Goal: Information Seeking & Learning: Check status

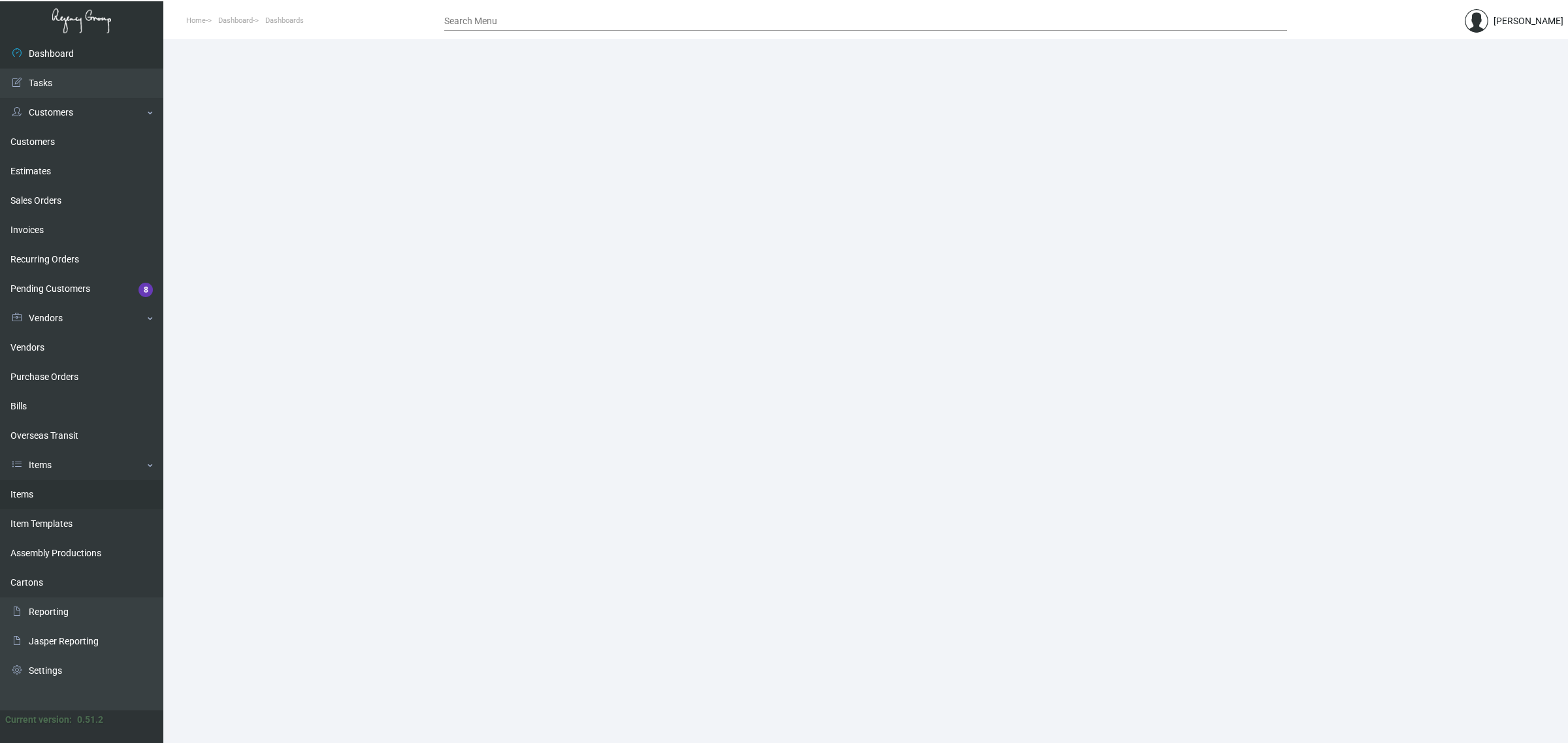
click at [60, 507] on link "Items" at bounding box center [81, 495] width 164 height 30
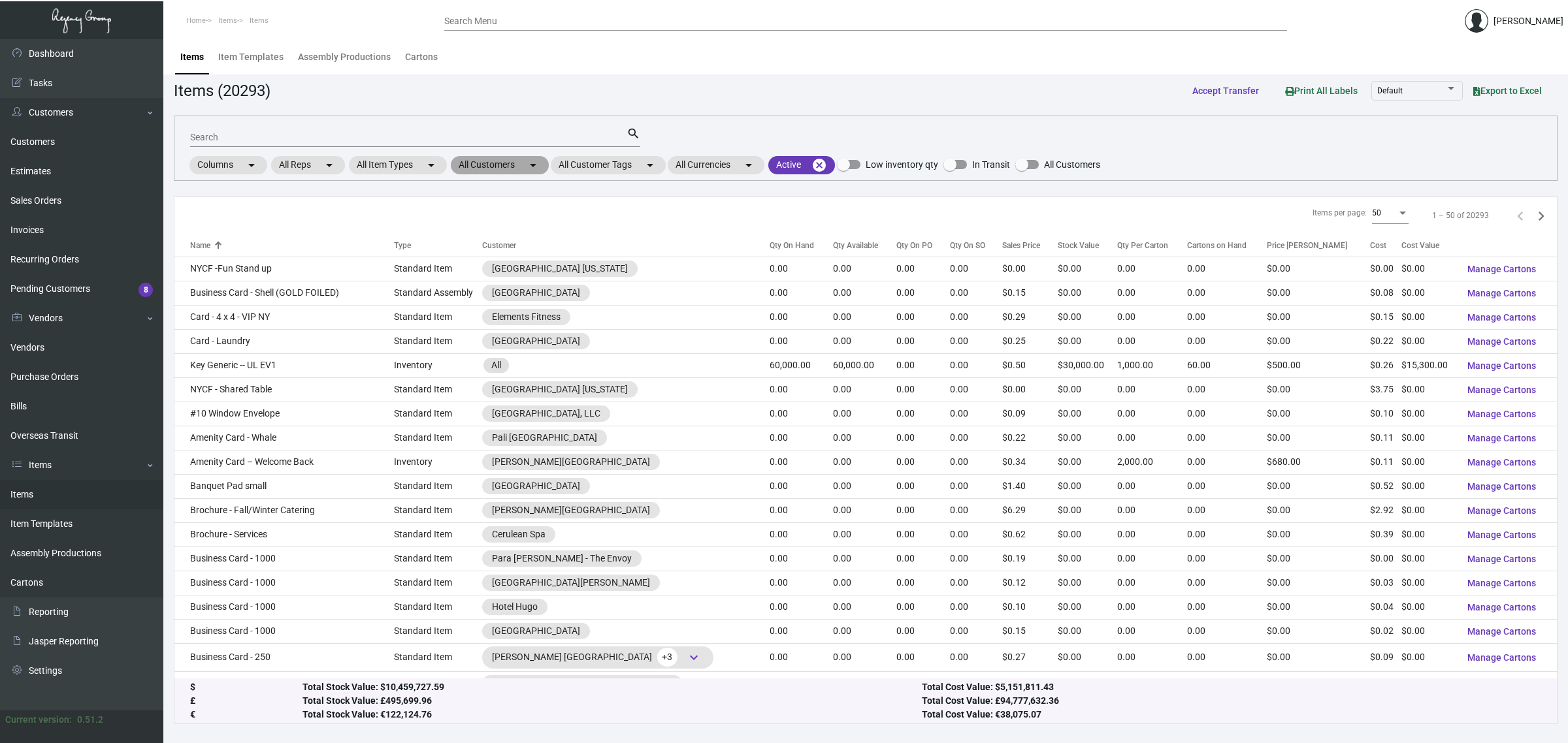
click at [505, 170] on mat-chip "All Customers arrow_drop_down" at bounding box center [500, 165] width 98 height 19
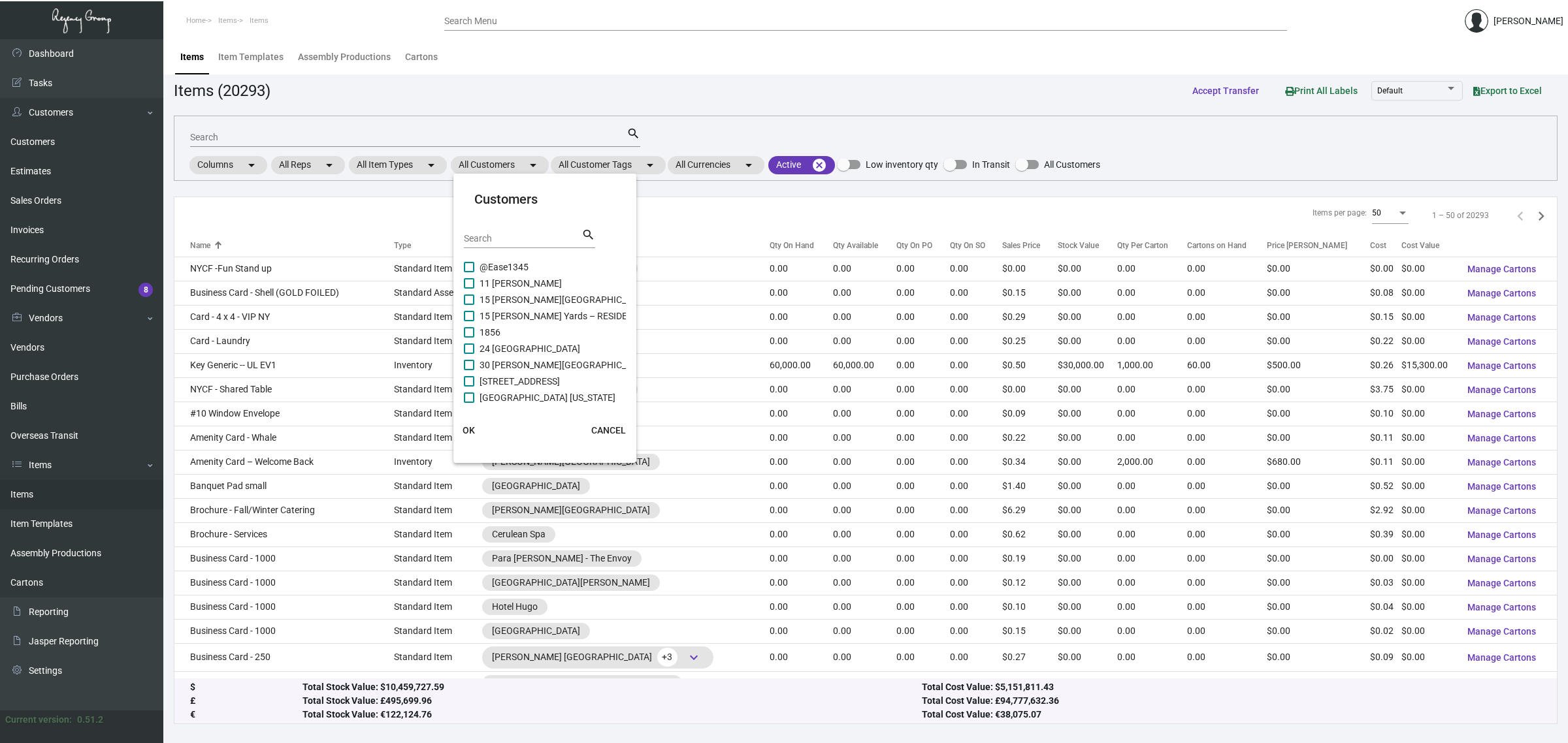
click at [523, 239] on input "Search" at bounding box center [522, 239] width 118 height 10
type input "peninsula"
click at [526, 328] on span "Peninsula [GEOGRAPHIC_DATA]" at bounding box center [544, 332] width 130 height 15
click at [469, 338] on input "Peninsula [GEOGRAPHIC_DATA]" at bounding box center [469, 338] width 1 height 1
checkbox input "true"
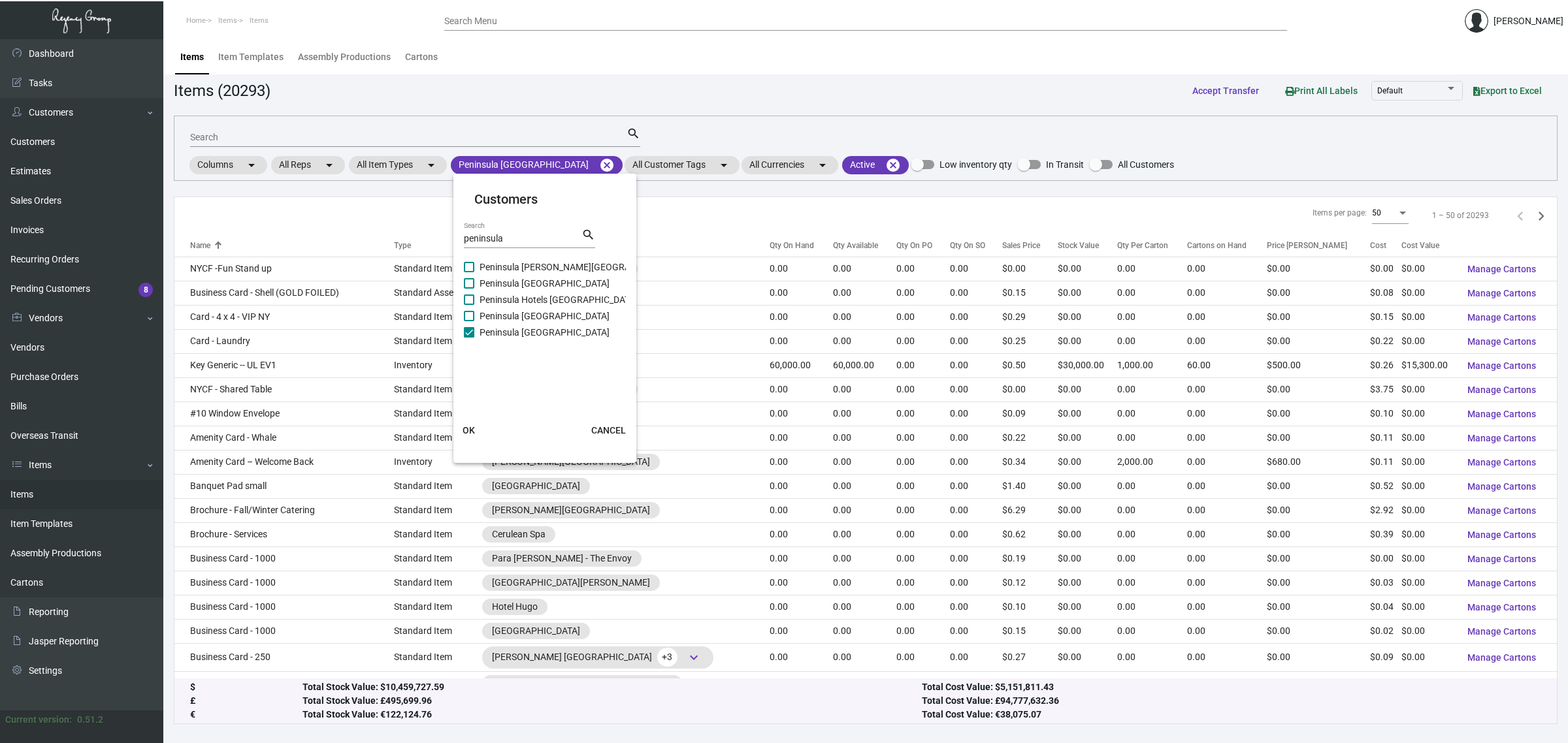
click at [409, 135] on div at bounding box center [784, 371] width 1568 height 743
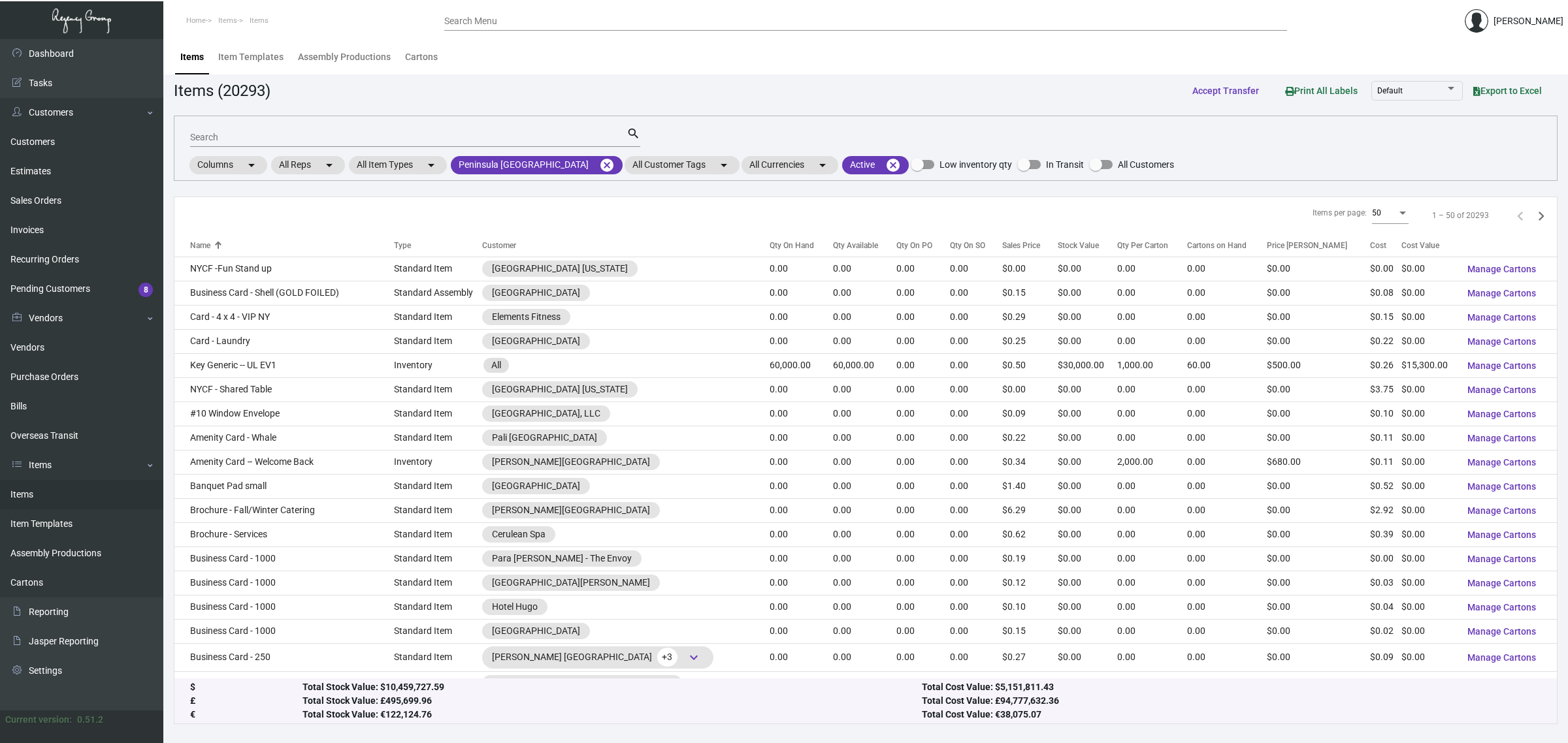
click at [409, 135] on input "Search" at bounding box center [408, 137] width 436 height 10
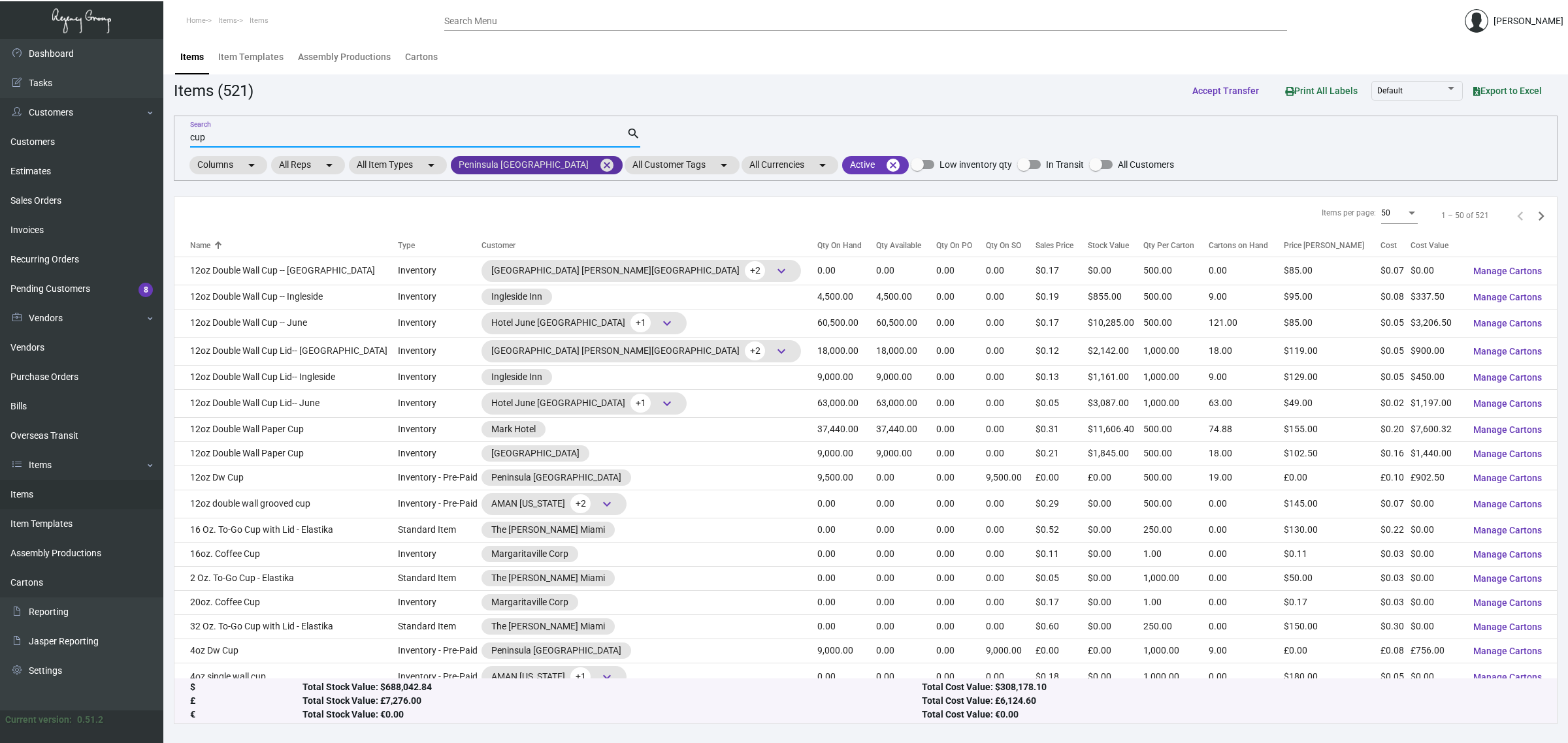
type input "cup"
click at [505, 164] on mat-chip "Peninsula NYC cancel" at bounding box center [537, 165] width 172 height 19
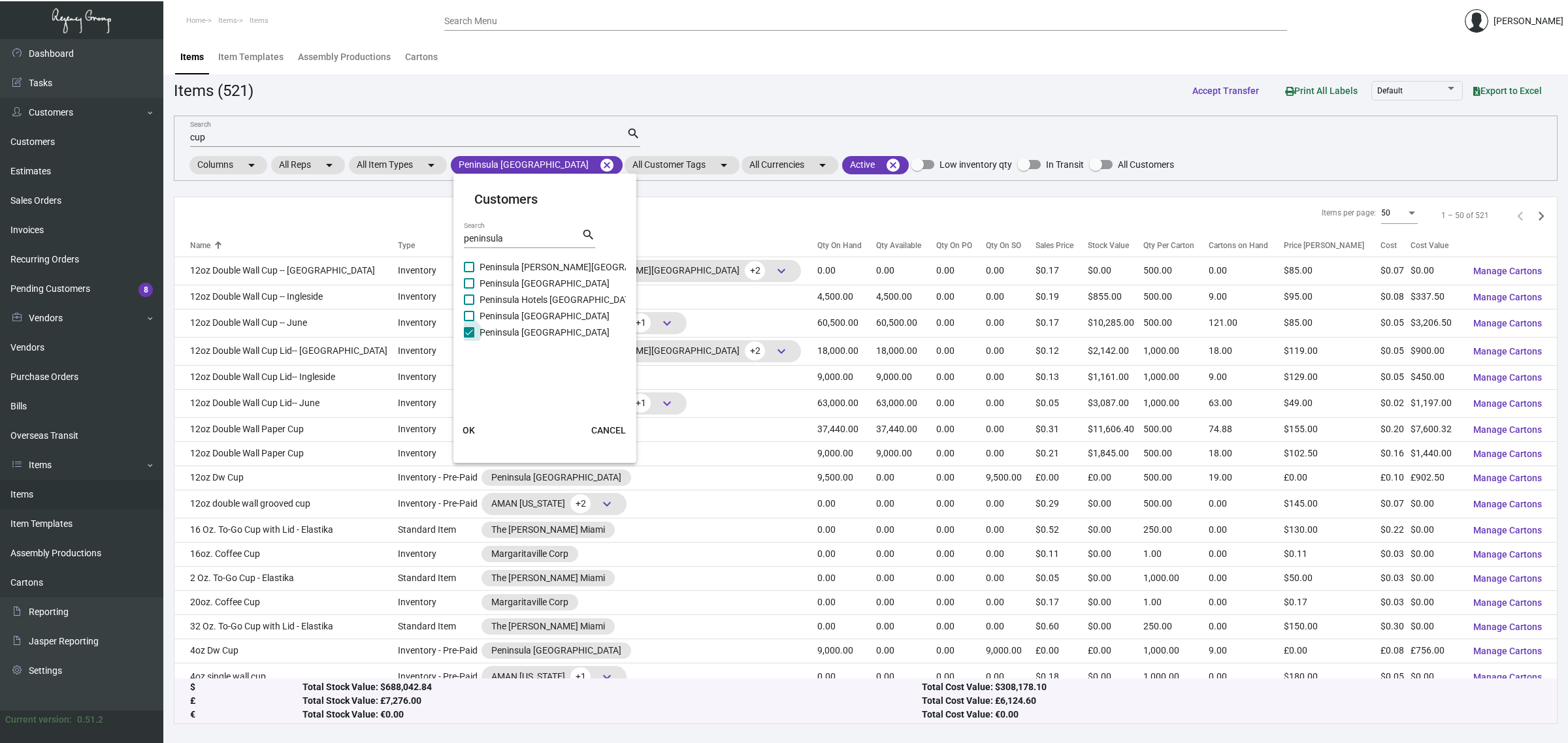
click at [509, 333] on span "Peninsula [GEOGRAPHIC_DATA]" at bounding box center [544, 332] width 130 height 15
click at [469, 338] on input "Peninsula [GEOGRAPHIC_DATA]" at bounding box center [469, 338] width 1 height 1
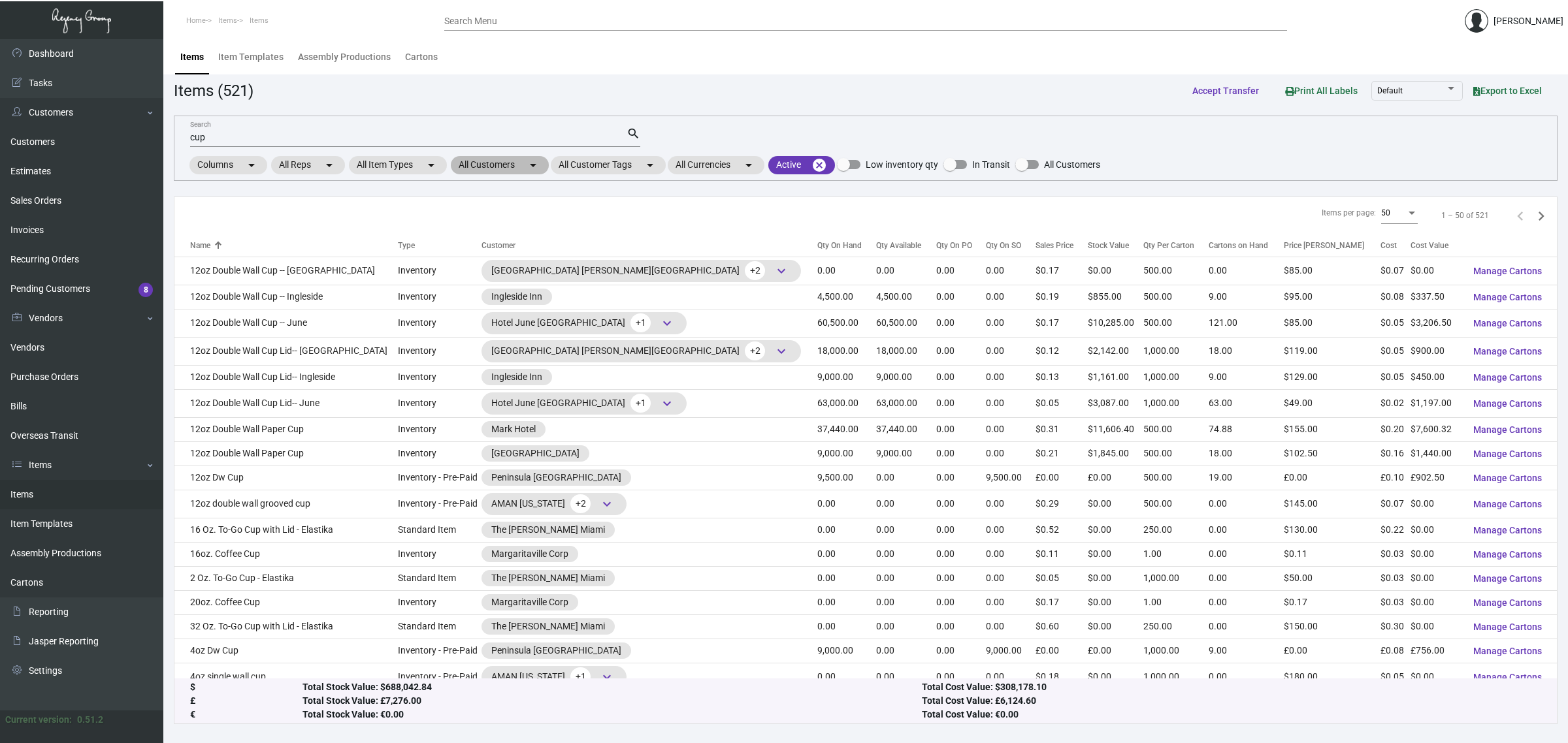
click at [504, 169] on mat-chip "All Customers arrow_drop_down" at bounding box center [500, 165] width 98 height 19
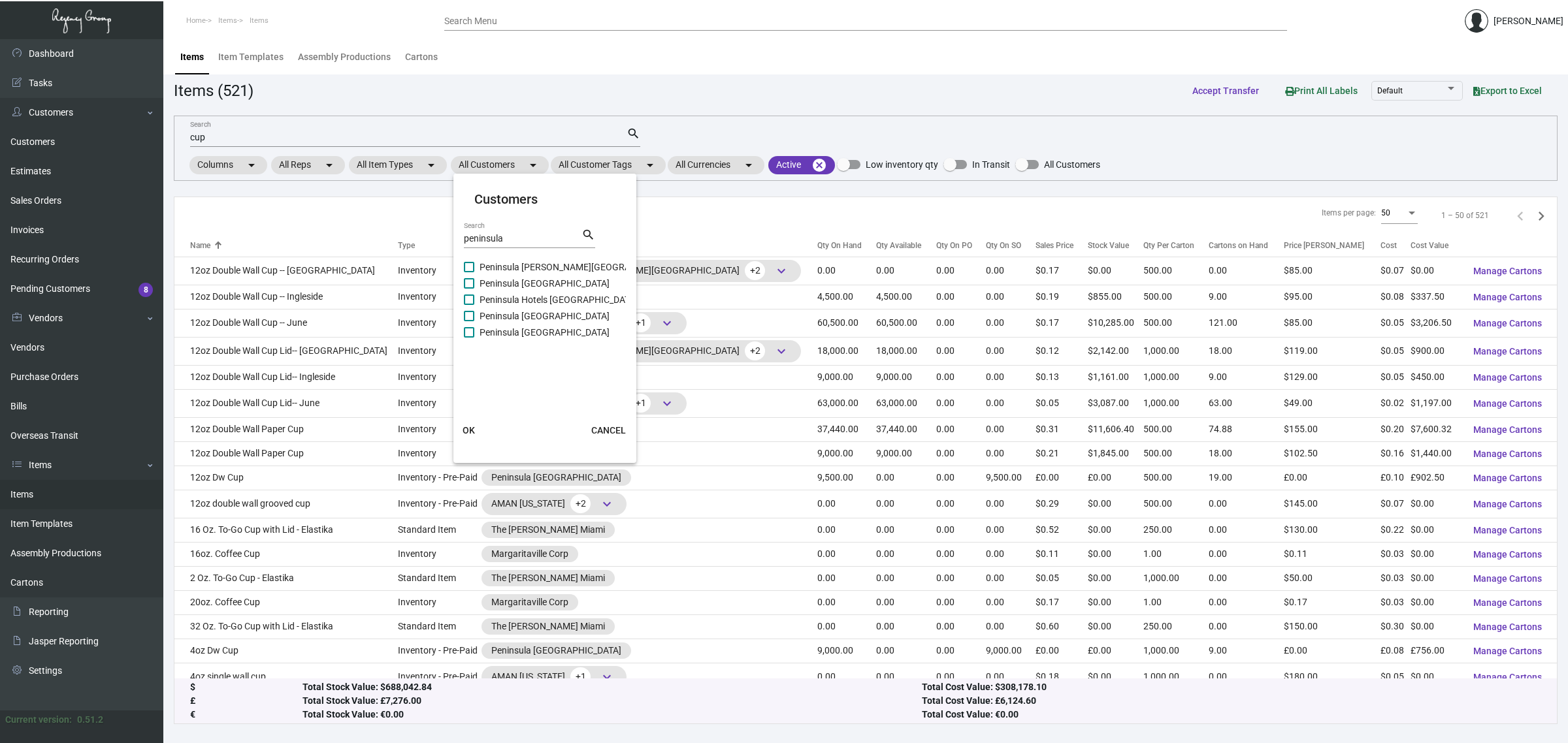
click at [510, 330] on span "Peninsula [GEOGRAPHIC_DATA]" at bounding box center [544, 332] width 130 height 15
click at [469, 338] on input "Peninsula [GEOGRAPHIC_DATA]" at bounding box center [469, 338] width 1 height 1
checkbox input "true"
click at [466, 431] on span "OK" at bounding box center [469, 430] width 13 height 10
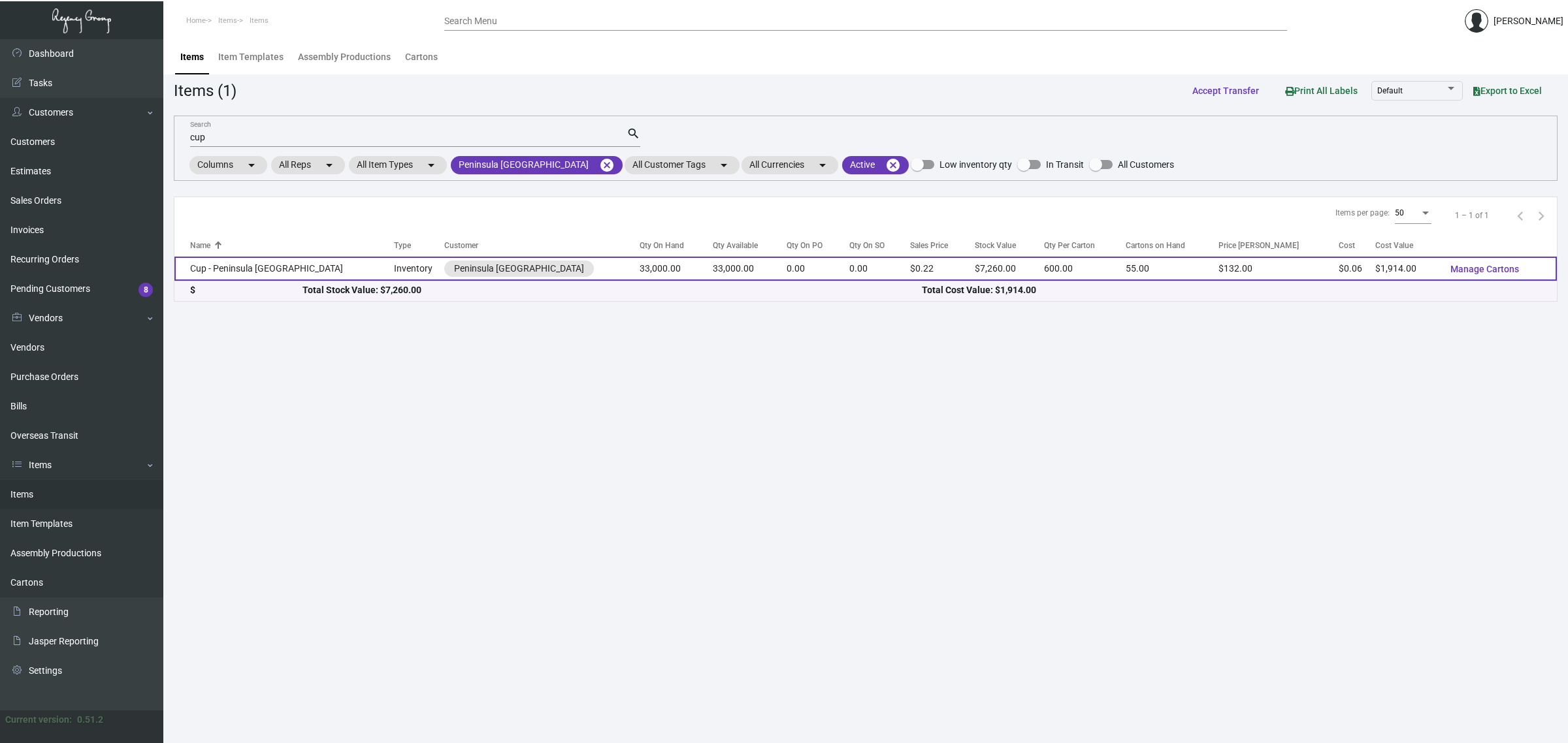
click at [713, 280] on td "33,000.00" at bounding box center [749, 269] width 74 height 25
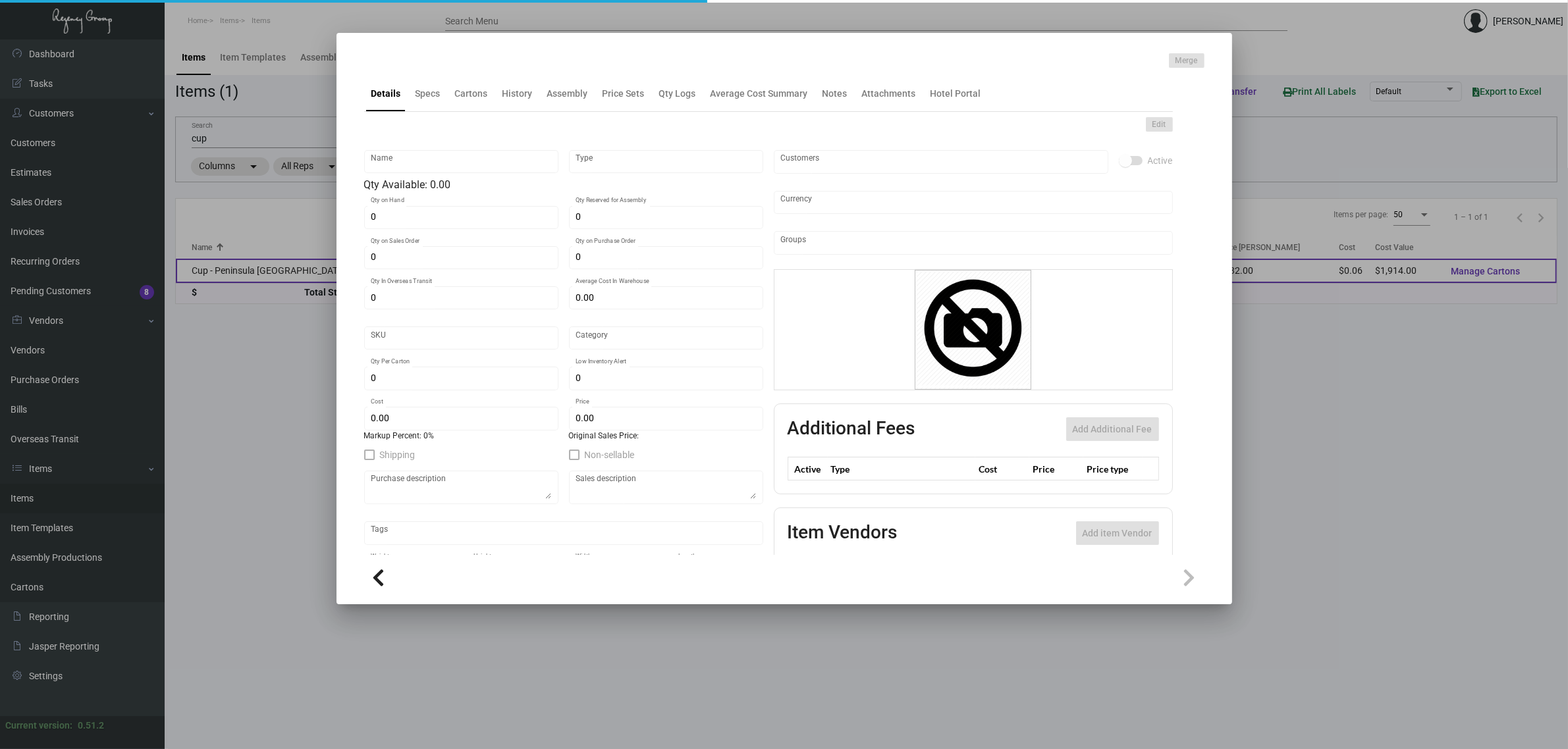
type input "Cup - Peninsula NYC"
type input "Inventory"
type input "33,000"
type input "$ 0.058"
type input "Overseas"
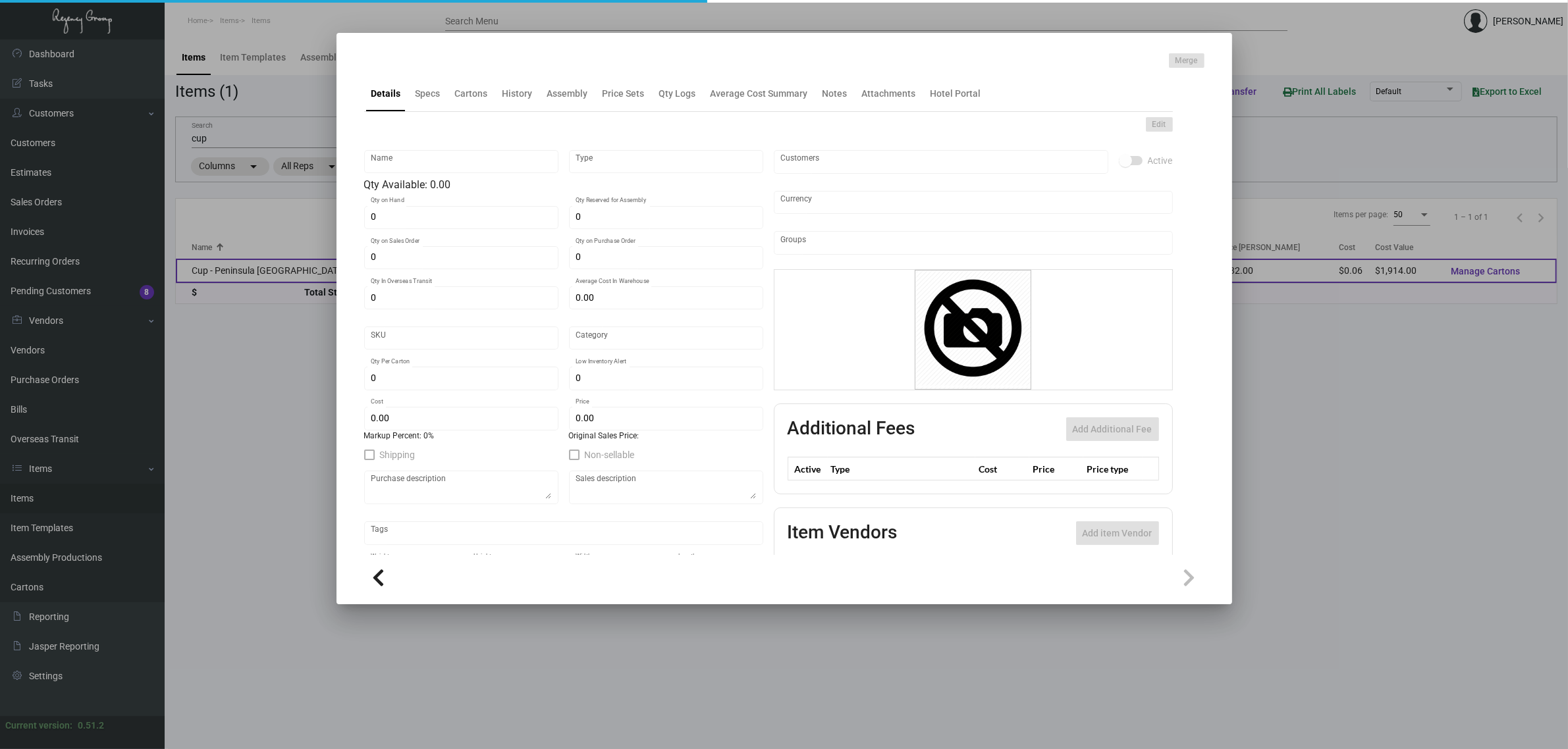
type input "600"
type input "$ 0.058"
type input "$ 0.22"
checkbox input "true"
type input "United States Dollar $"
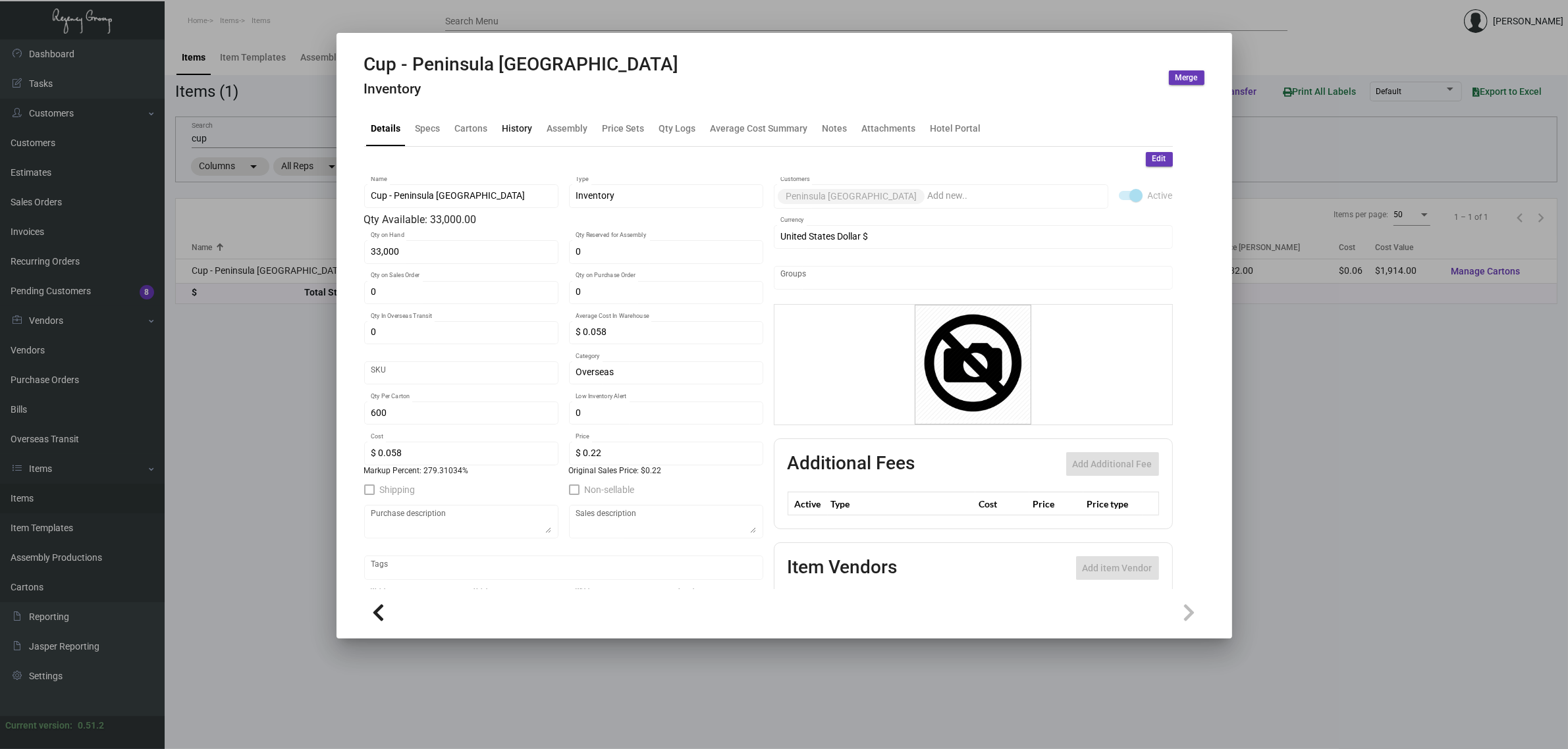
click at [516, 133] on div "History" at bounding box center [517, 128] width 30 height 14
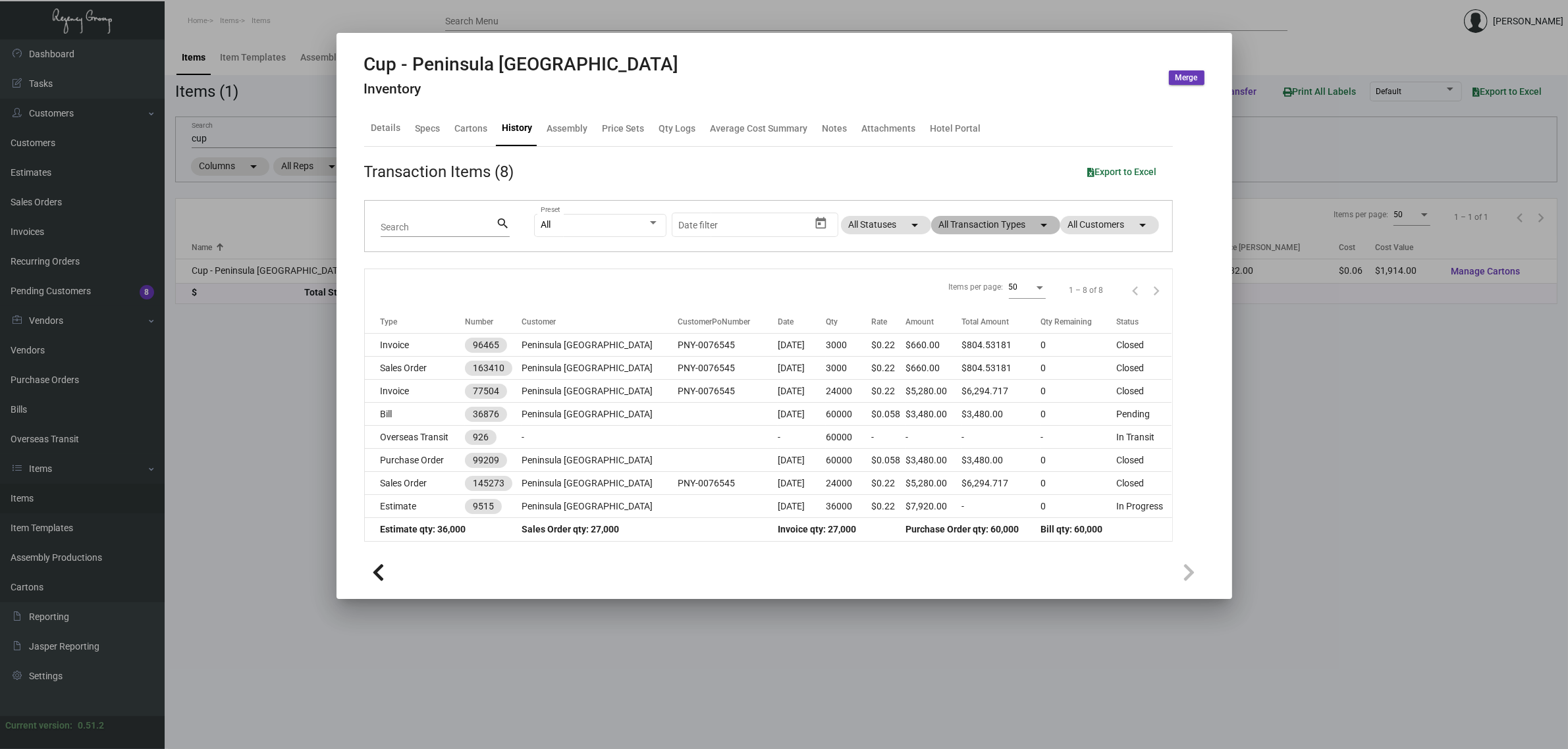
click at [983, 223] on mat-chip "All Transaction Types arrow_drop_down" at bounding box center [995, 225] width 129 height 19
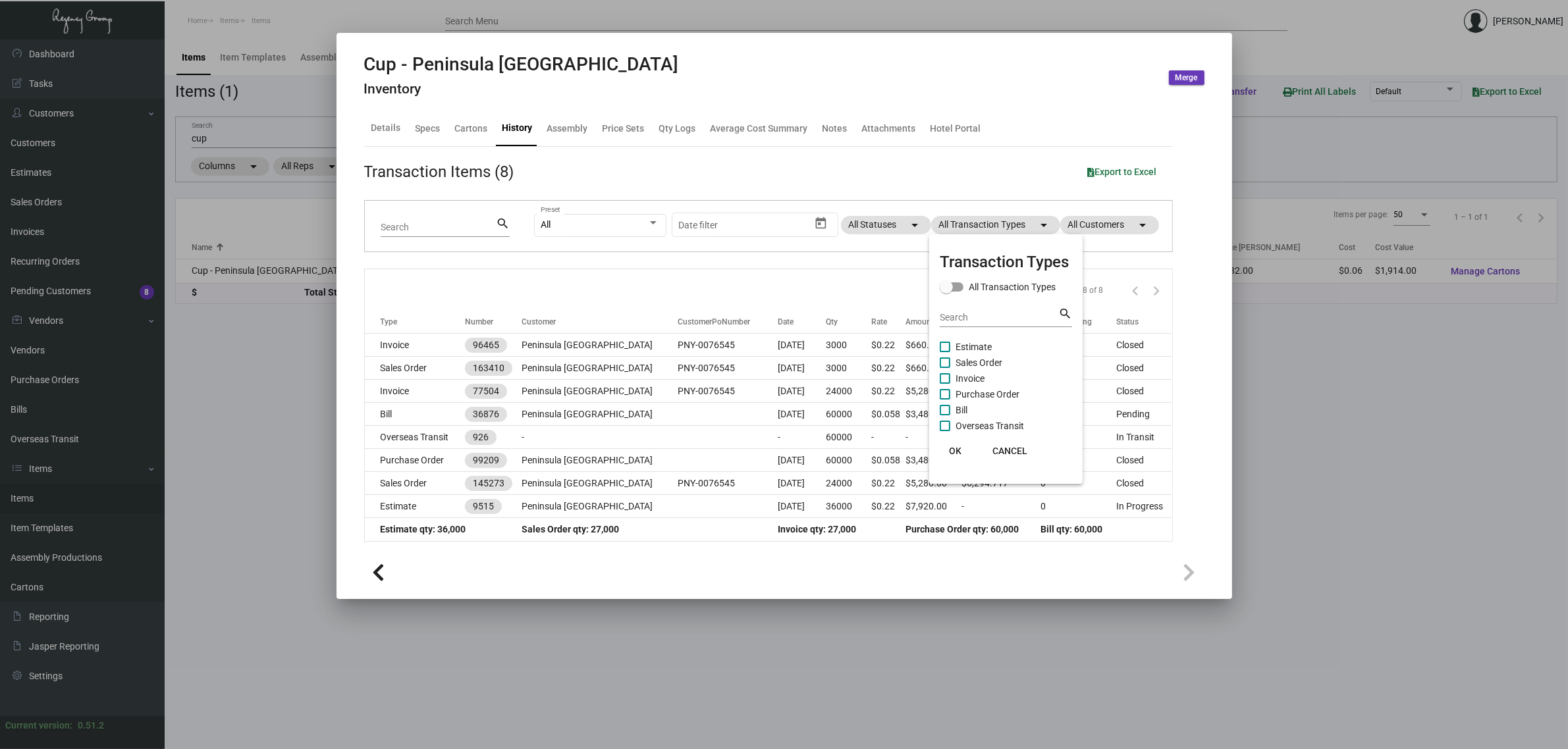
click at [969, 339] on span "Estimate" at bounding box center [973, 347] width 36 height 15
click at [945, 352] on input "Estimate" at bounding box center [944, 352] width 1 height 1
checkbox input "true"
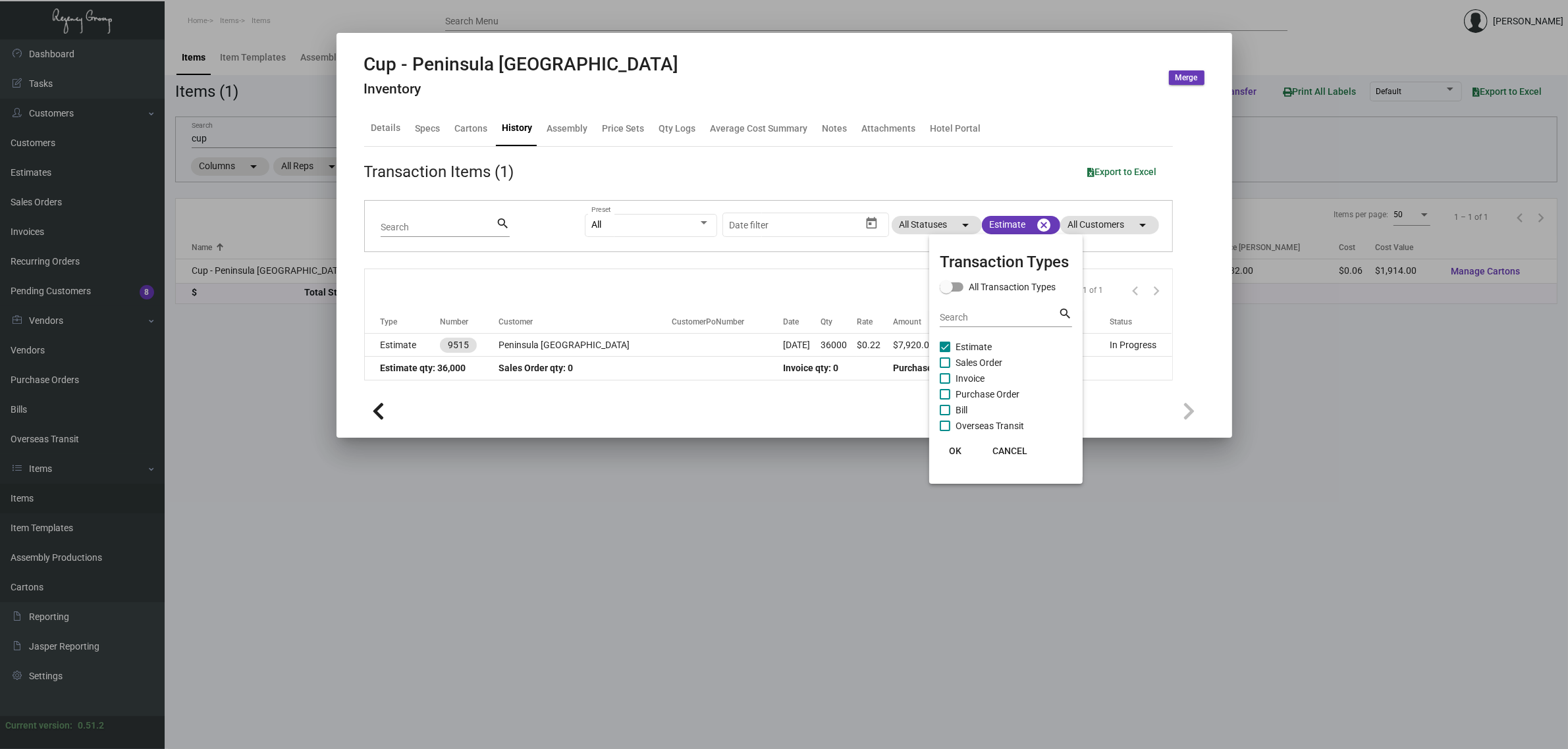
click at [985, 389] on span "Purchase Order" at bounding box center [987, 394] width 64 height 15
click at [945, 400] on input "Purchase Order" at bounding box center [944, 400] width 1 height 1
checkbox input "true"
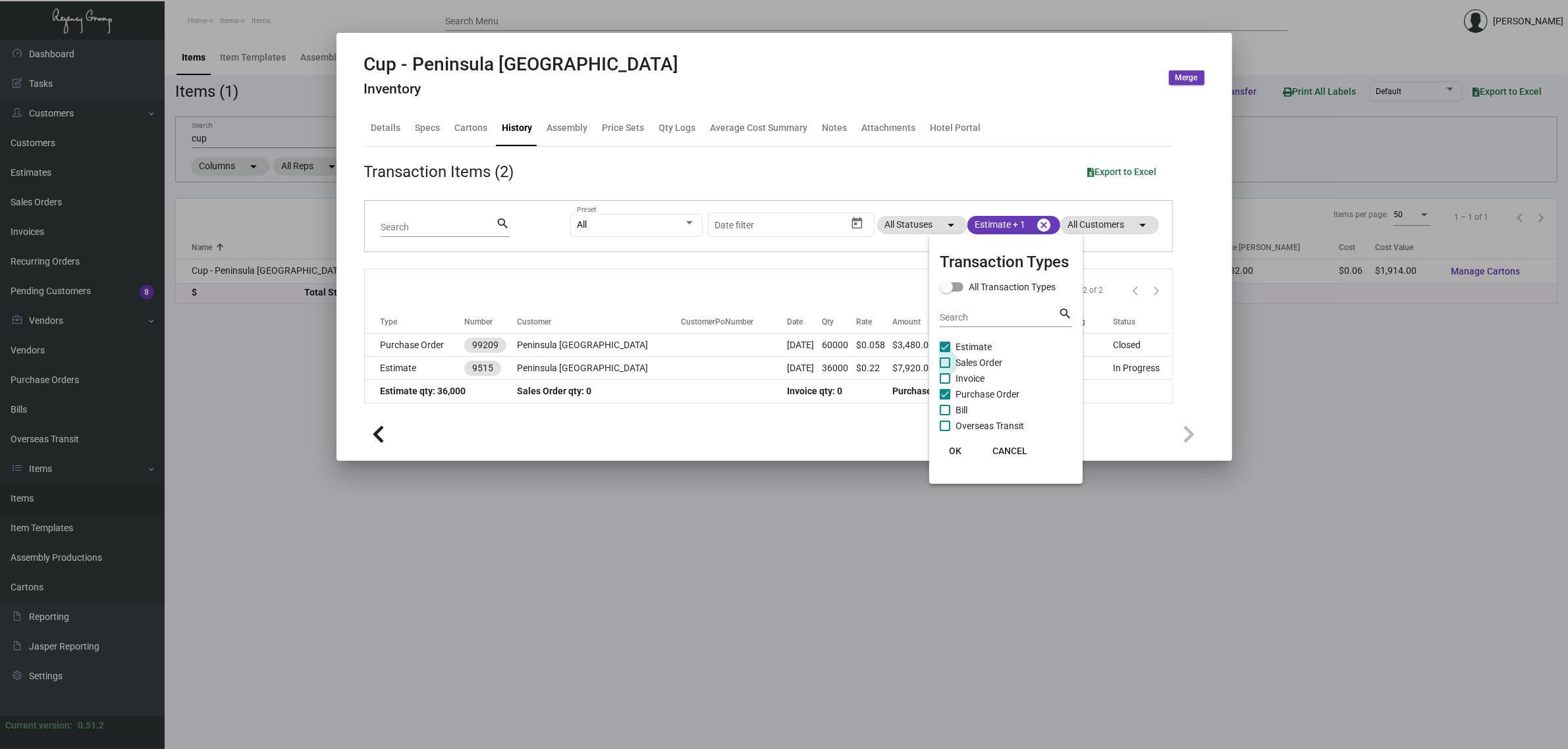
click at [984, 363] on span "Sales Order" at bounding box center [978, 362] width 47 height 15
click at [945, 368] on input "Sales Order" at bounding box center [944, 368] width 1 height 1
checkbox input "true"
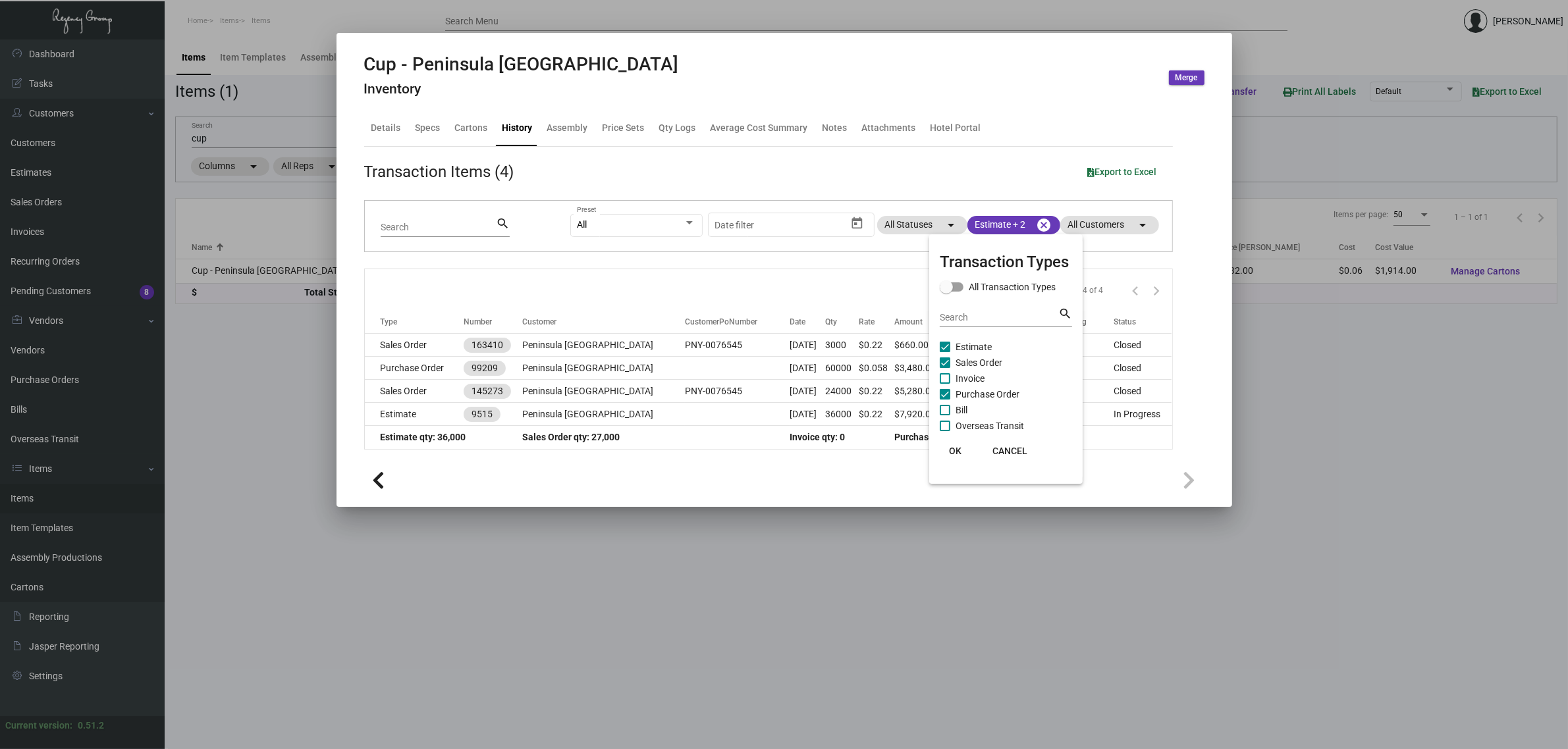
click at [821, 273] on div at bounding box center [784, 374] width 1568 height 749
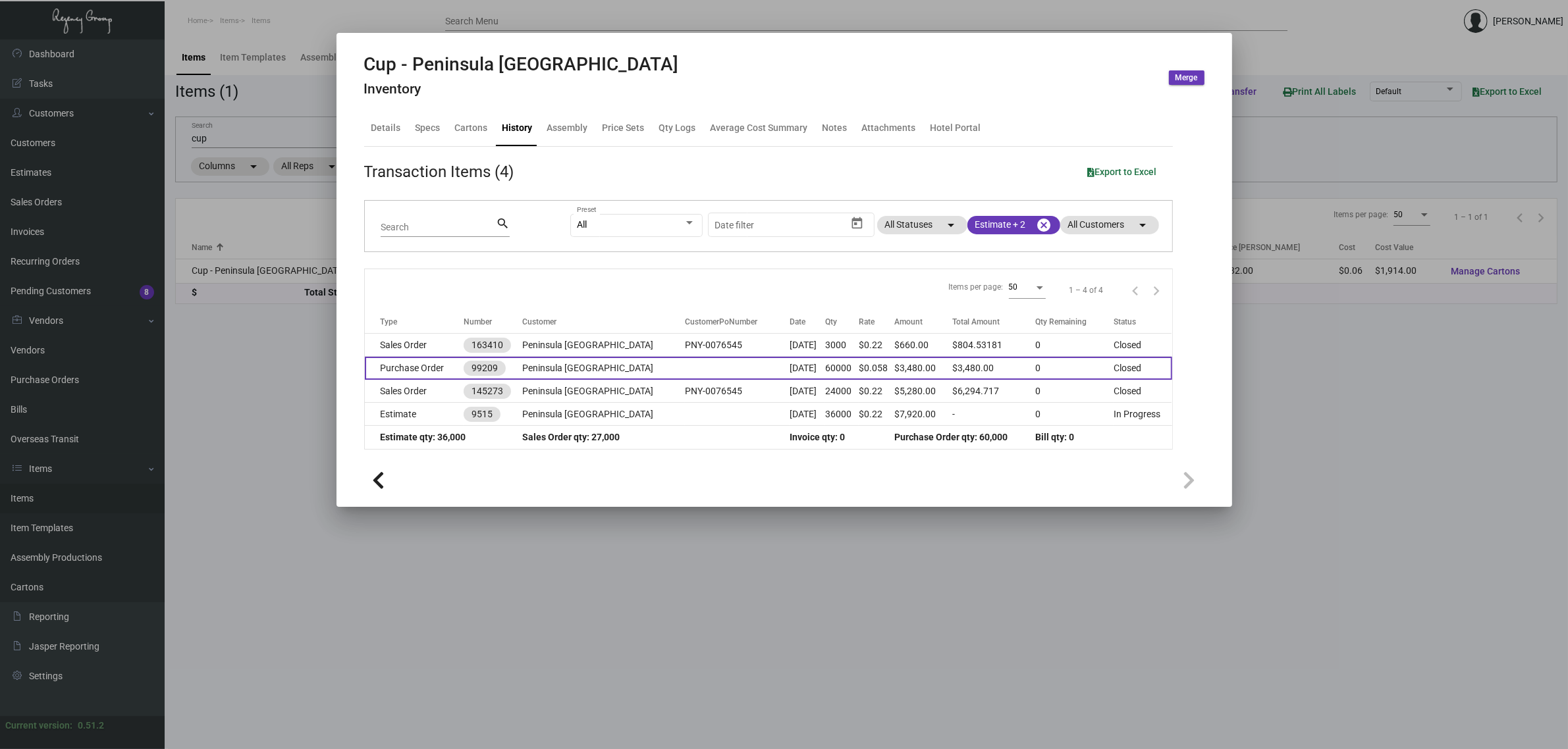
click at [797, 369] on td "Jun 16, 2023" at bounding box center [807, 368] width 35 height 23
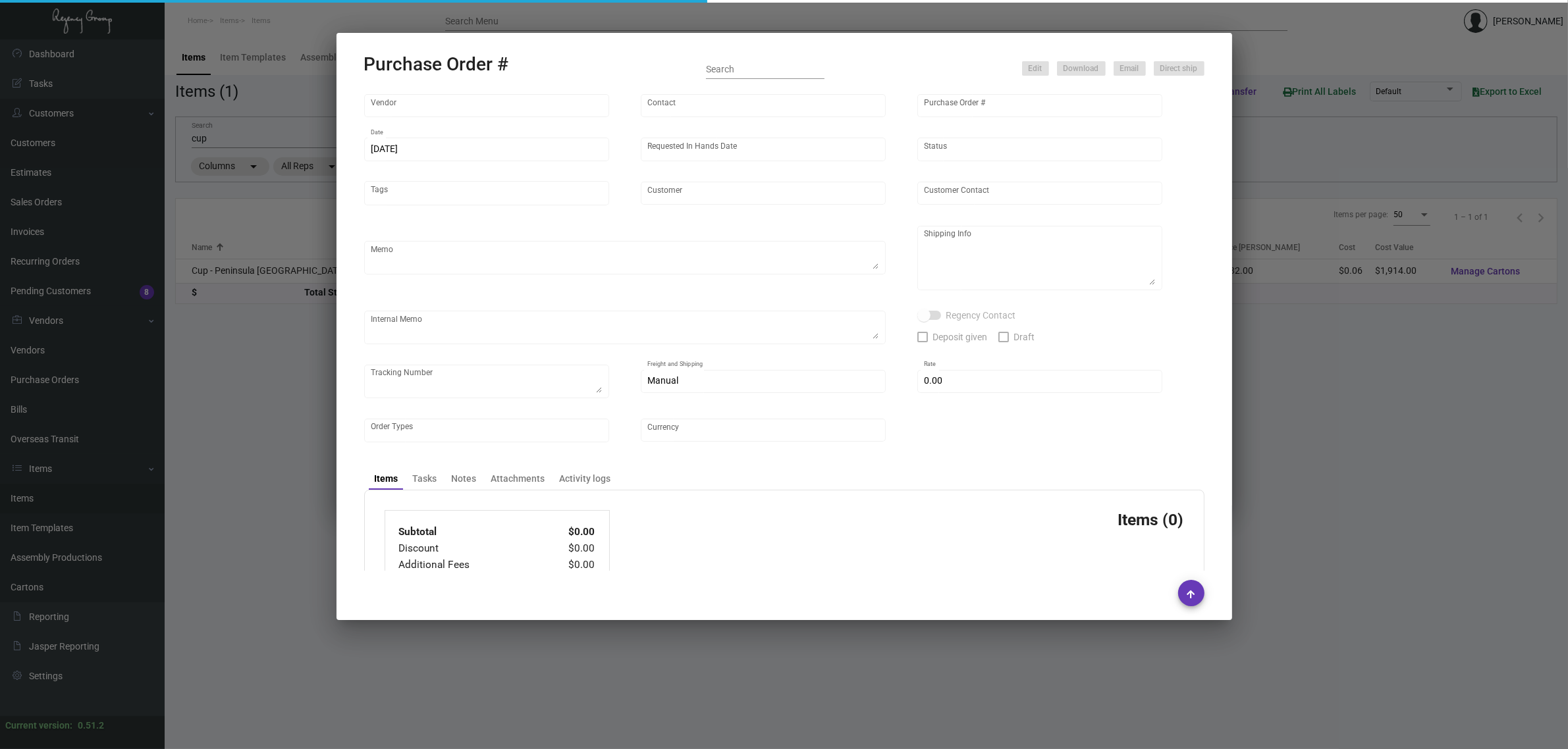
type input "Ningbo Titu Int. Trading Co."
type input "Skipper -"
type input "99209"
type input "6/16/2023"
type input "7/14/2023"
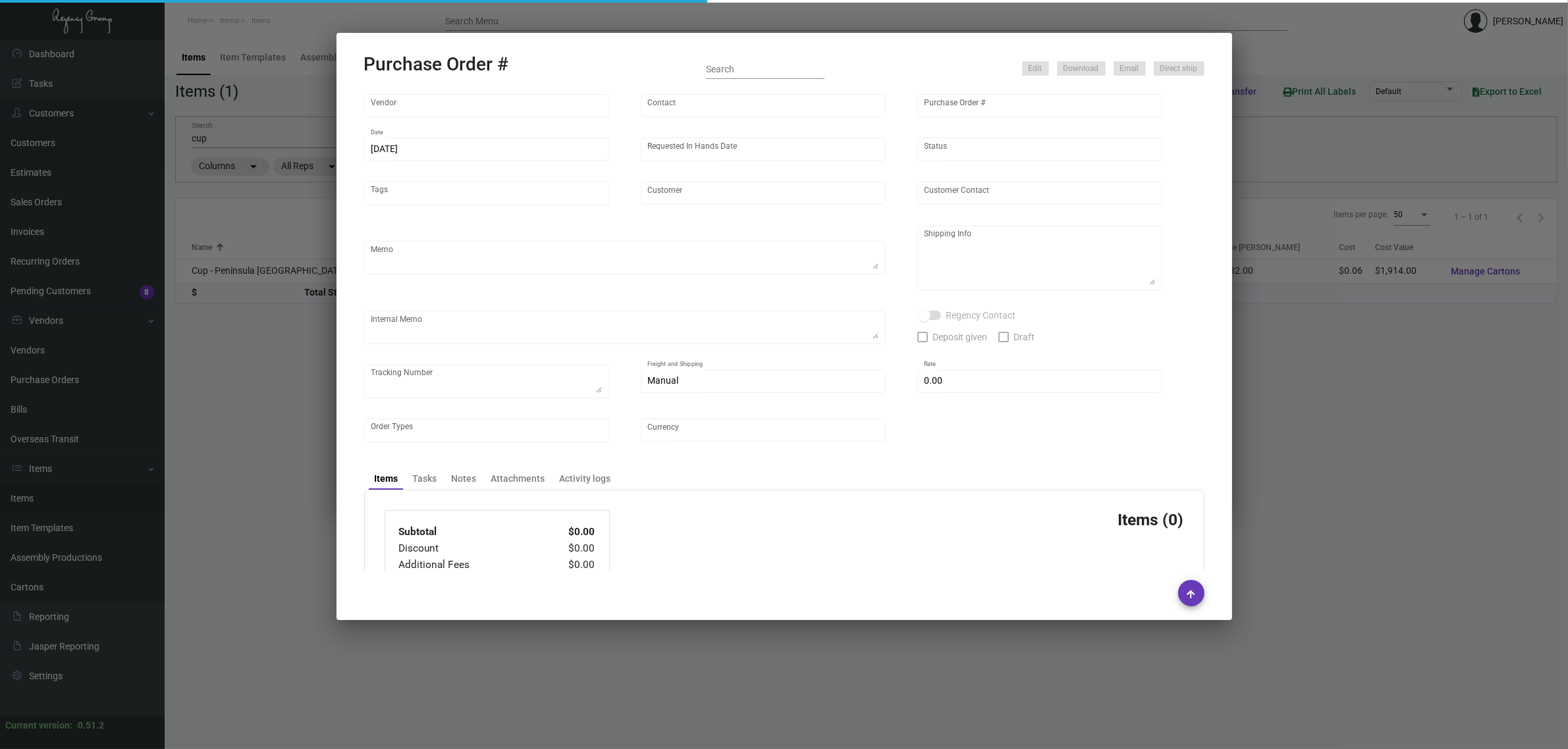
type input "Peninsula [GEOGRAPHIC_DATA]"
type textarea "Regency Group NJ - Alex Penate 22 Belgrove Dr. Kearny, NJ, 07032 US"
checkbox input "true"
type input "$ 0.00"
type input "United States Dollar $"
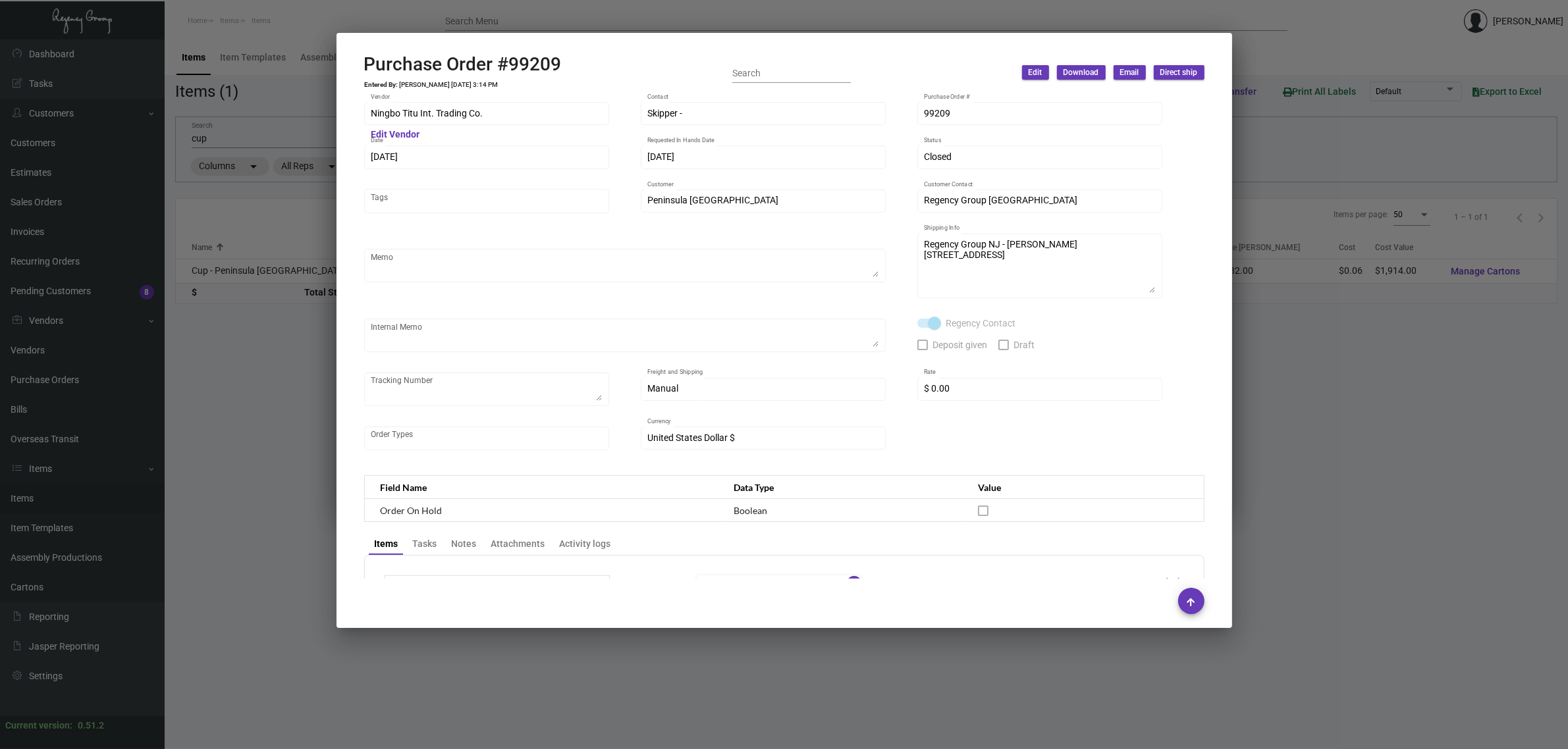
click at [298, 403] on div at bounding box center [784, 374] width 1568 height 749
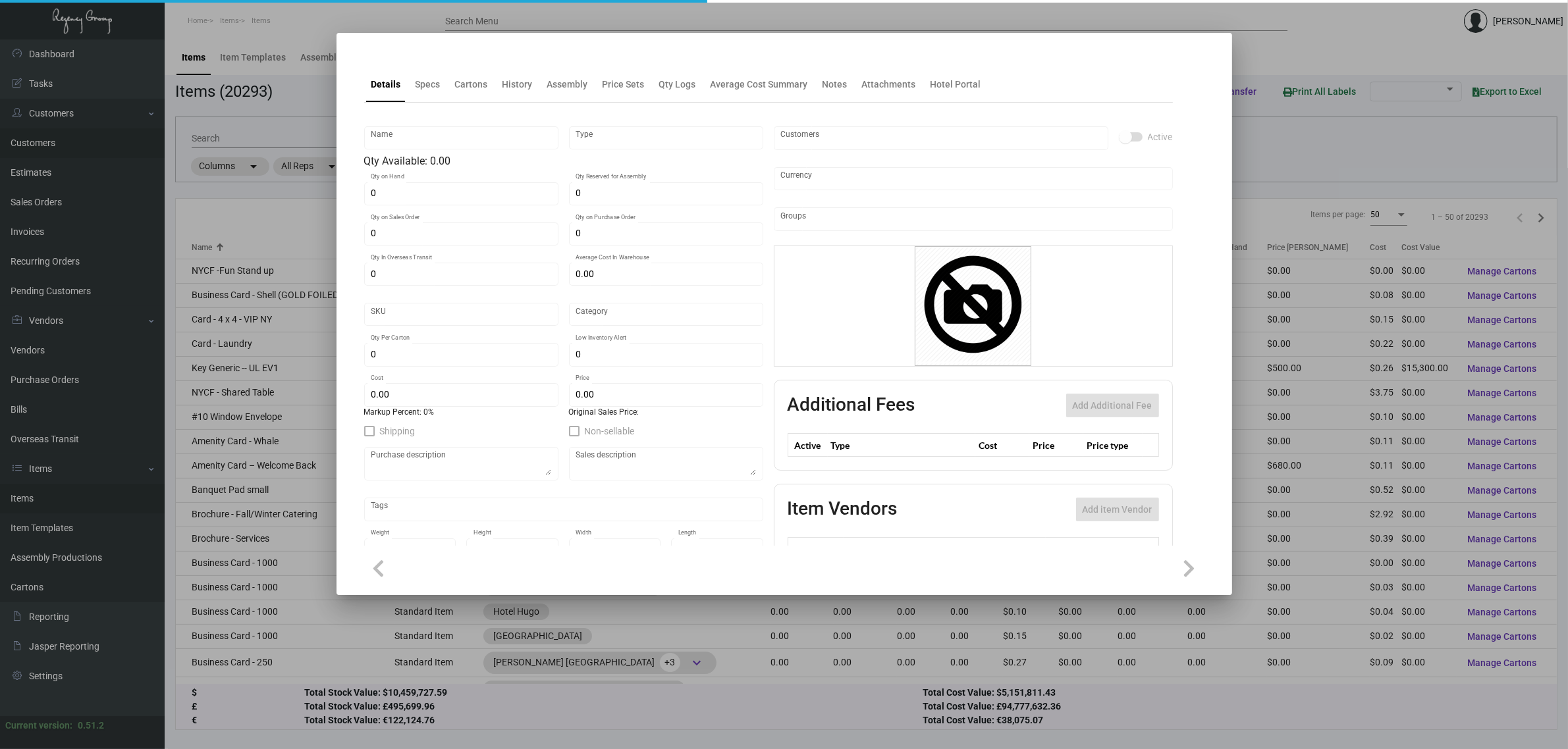
click at [50, 145] on div at bounding box center [784, 374] width 1568 height 749
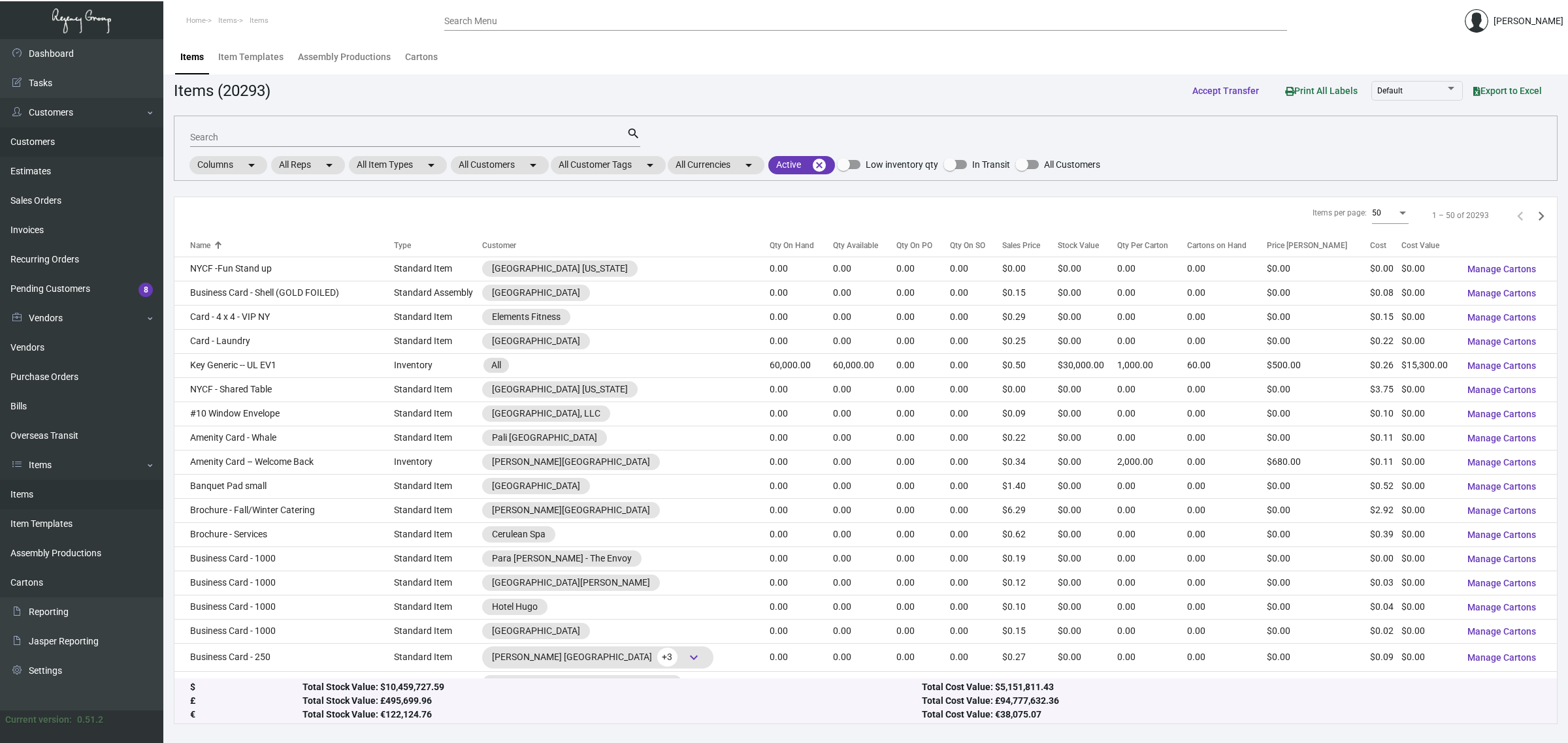
click at [40, 148] on link "Customers" at bounding box center [81, 141] width 164 height 30
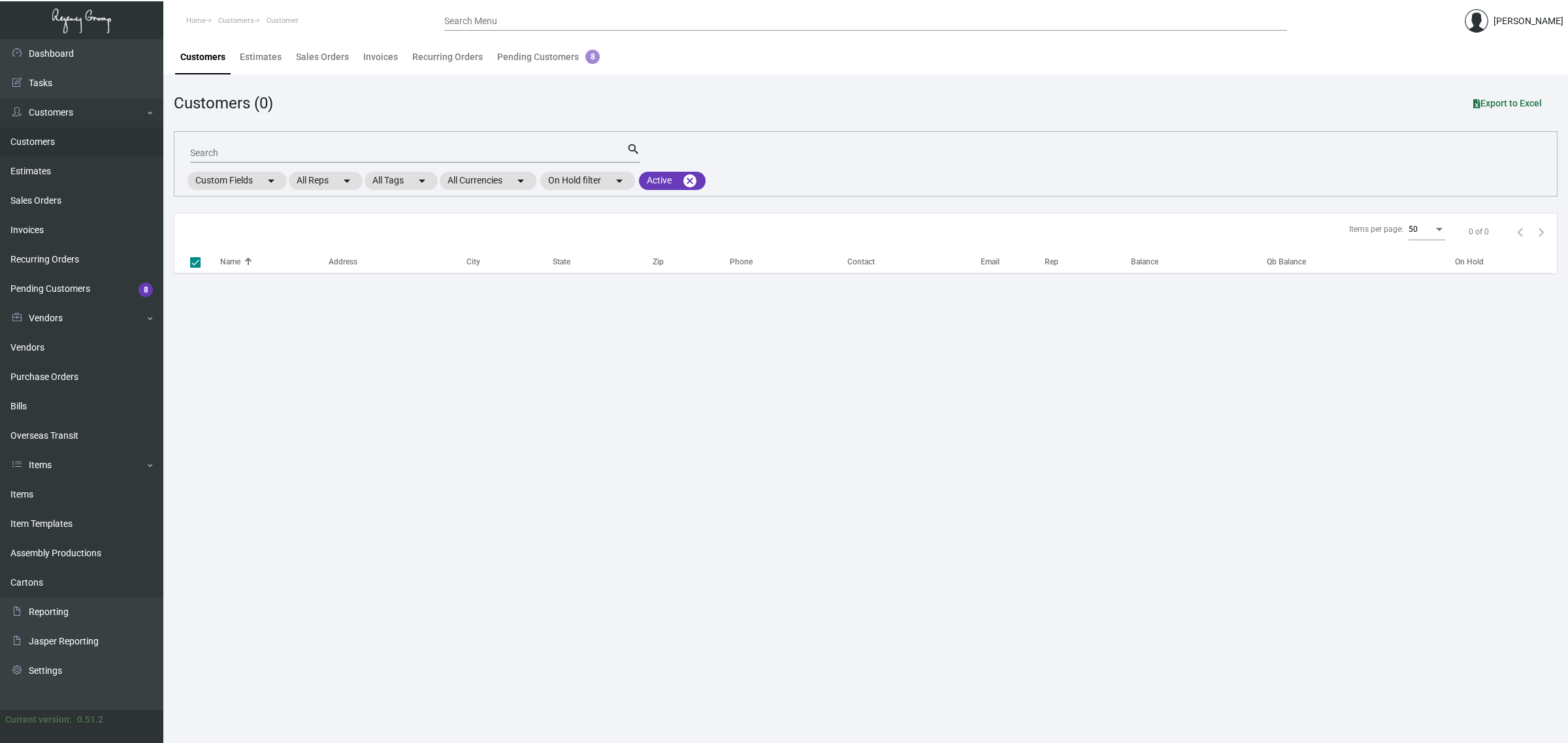
checkbox input "false"
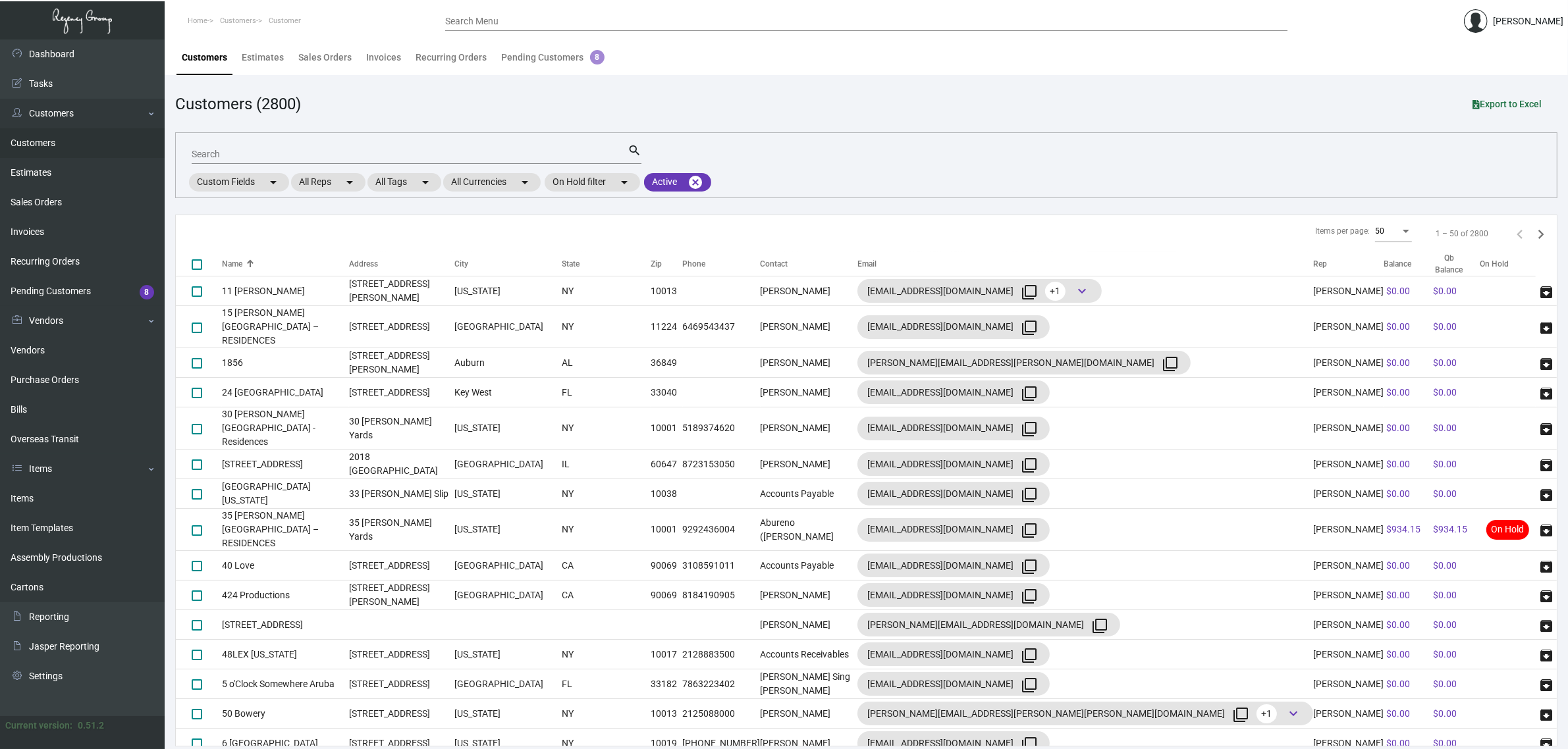
click at [268, 155] on input "Search" at bounding box center [409, 155] width 436 height 10
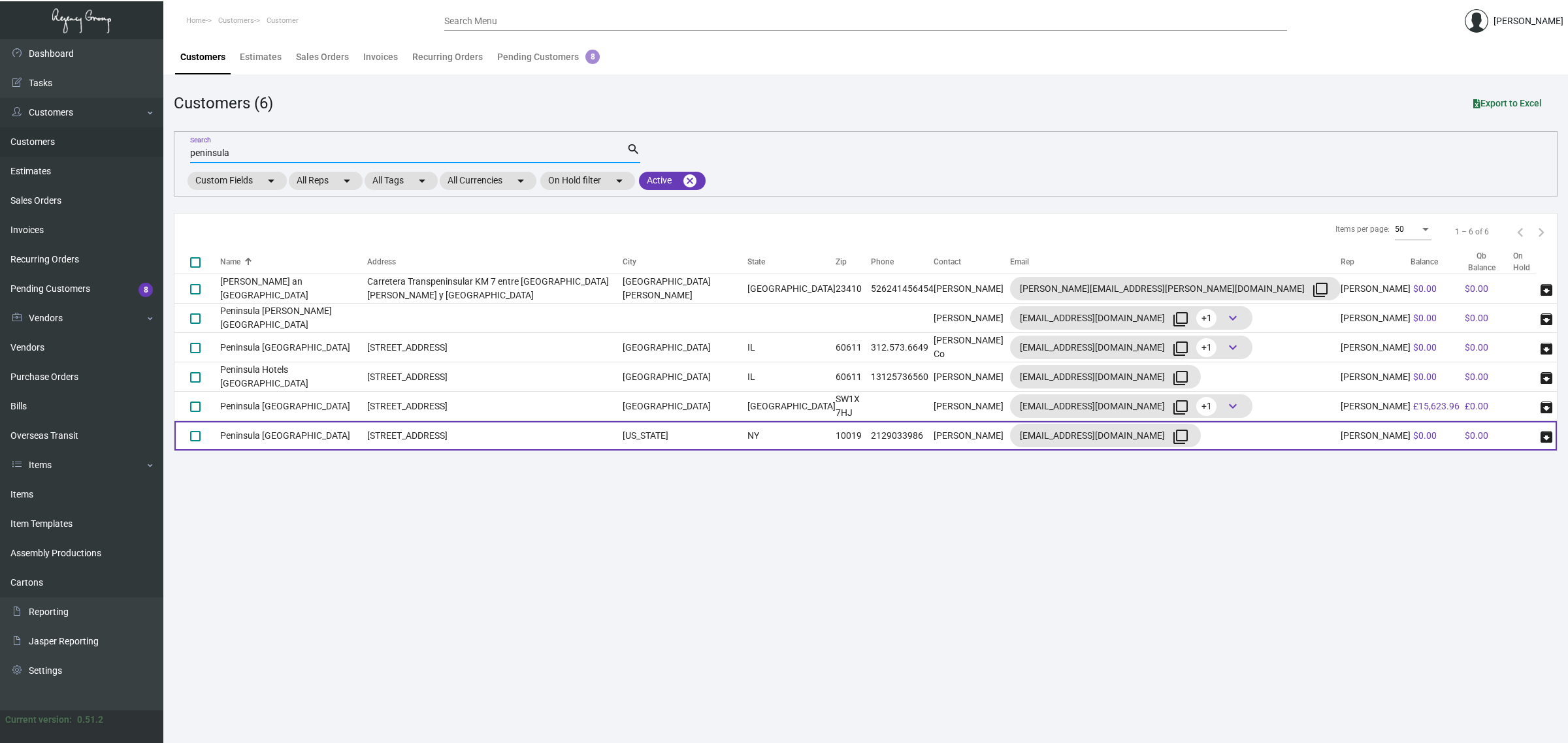
type input "peninsula"
click at [386, 428] on td "[STREET_ADDRESS]" at bounding box center [495, 435] width 256 height 30
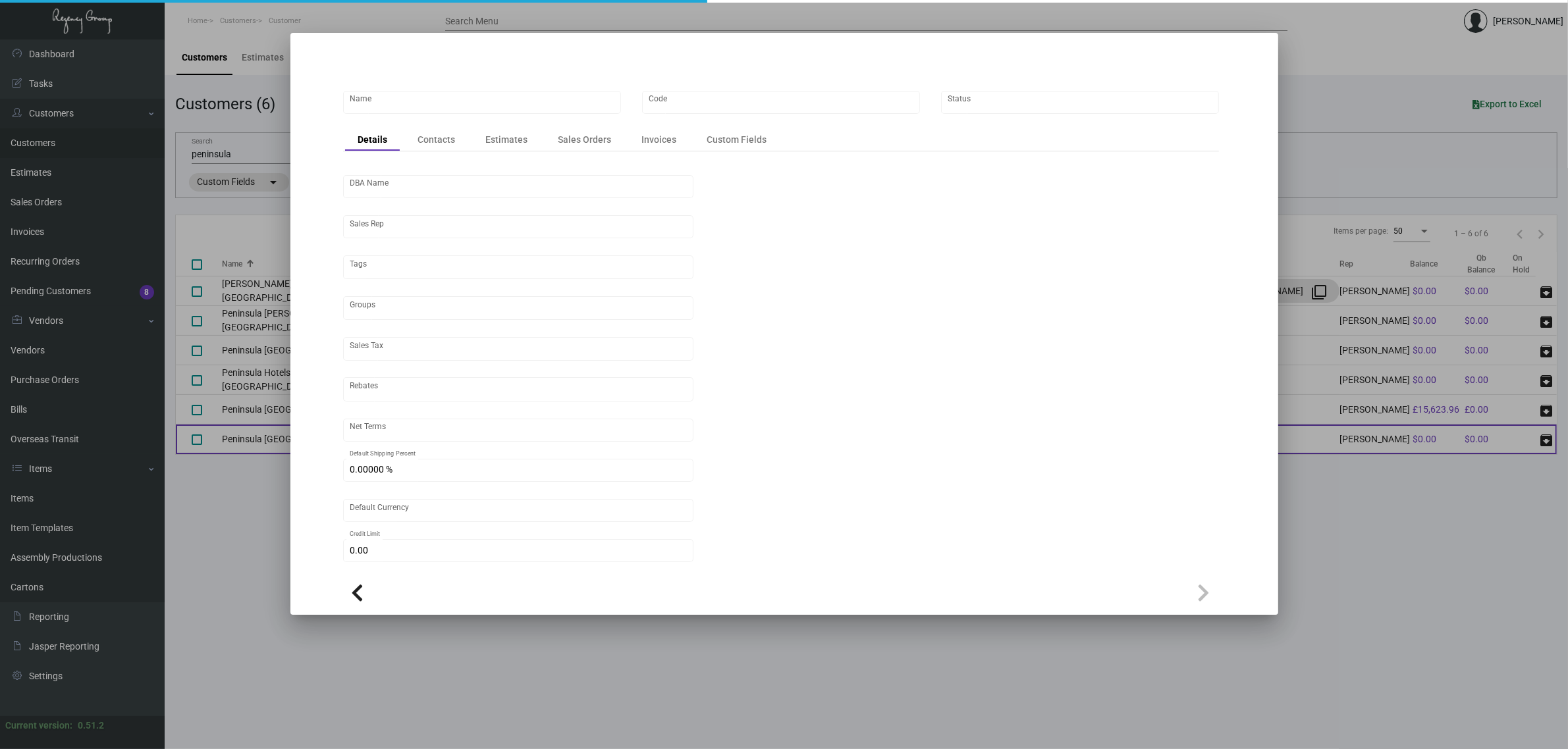
type input "Peninsula [GEOGRAPHIC_DATA]"
type input "PENINSULANYC"
type input "[PERSON_NAME]"
type input "[GEOGRAPHIC_DATA]-[GEOGRAPHIC_DATA]"
type input "Net 30"
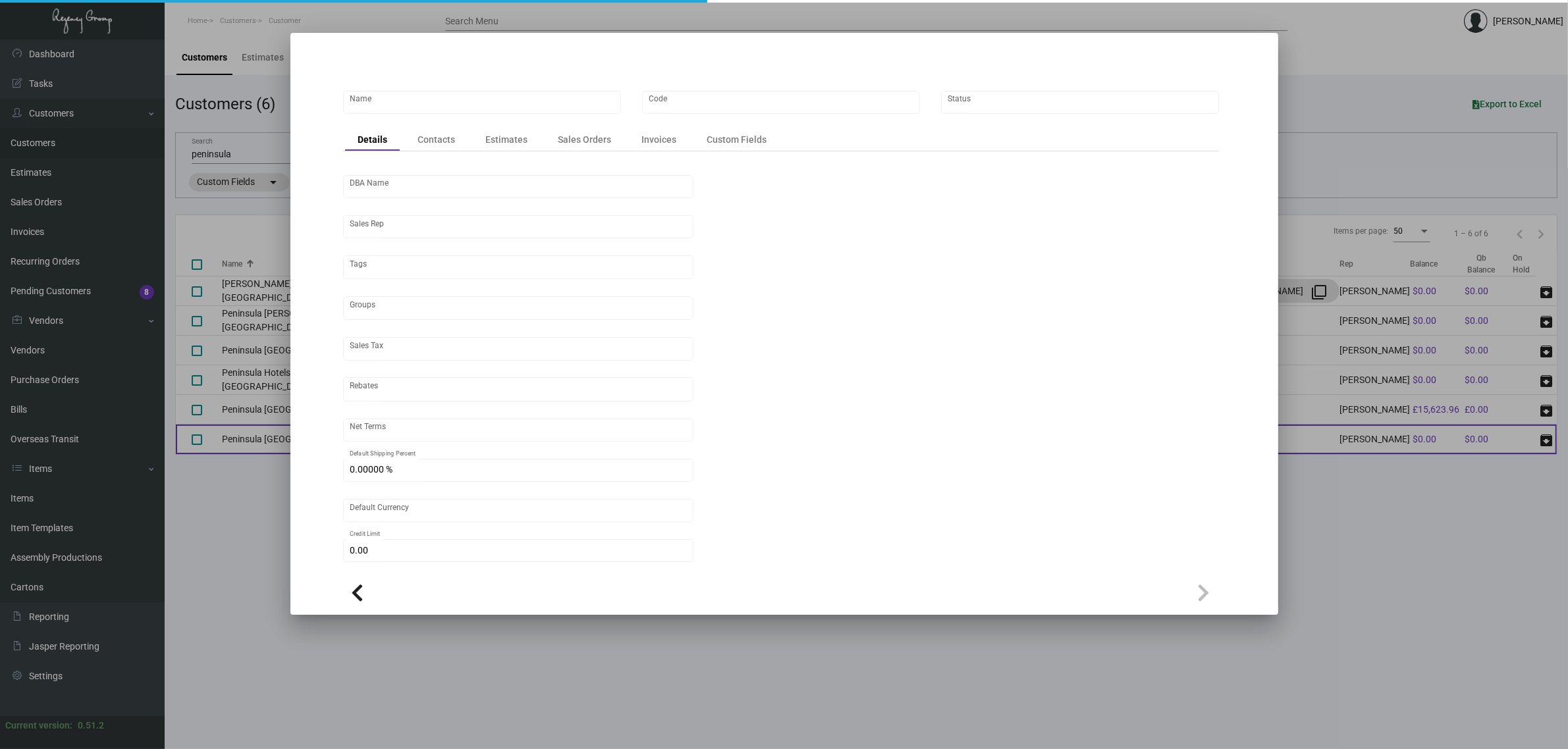
type input "United States Dollar $"
type input "$ 0.00"
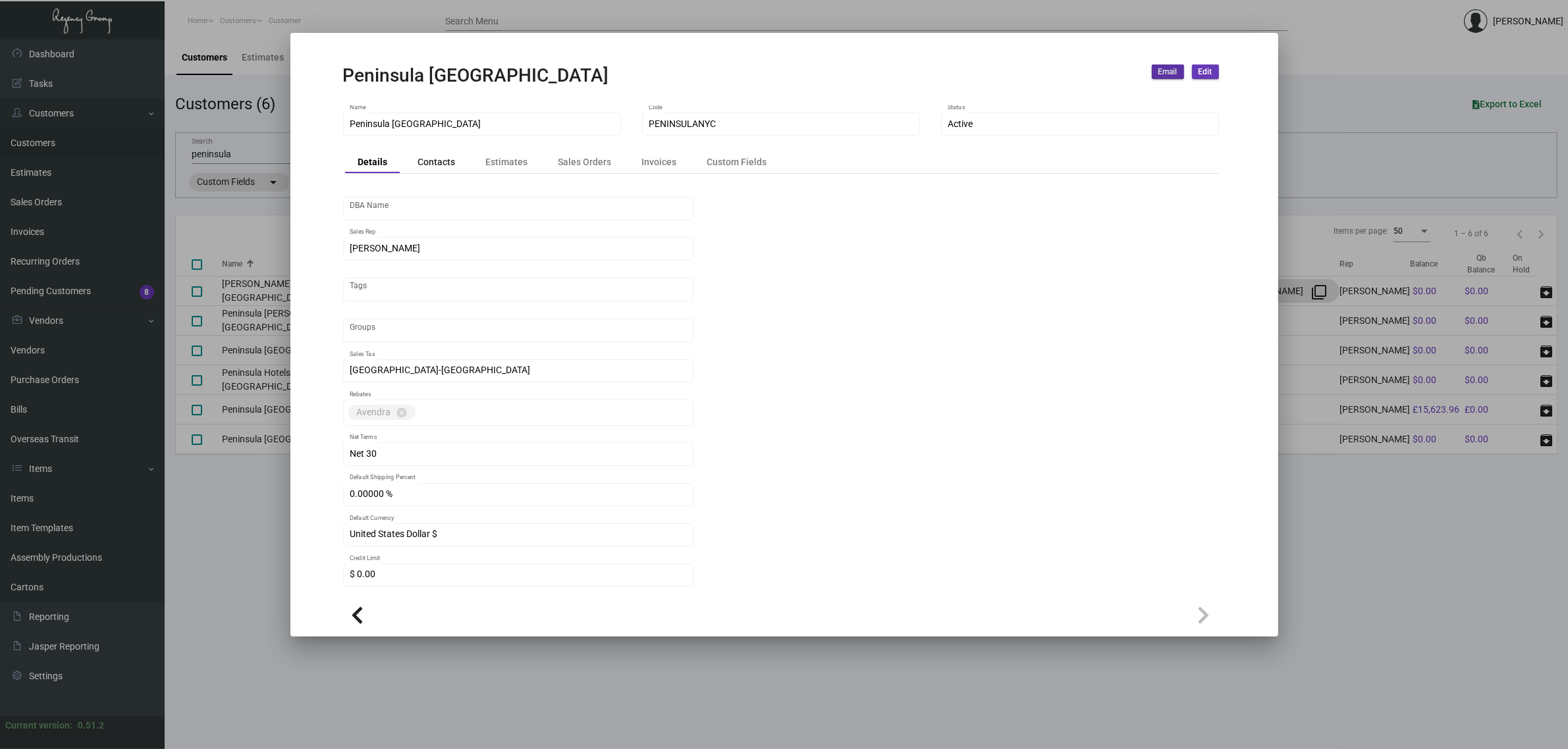
click at [430, 162] on div "Contacts" at bounding box center [437, 161] width 38 height 14
